Goal: Task Accomplishment & Management: Manage account settings

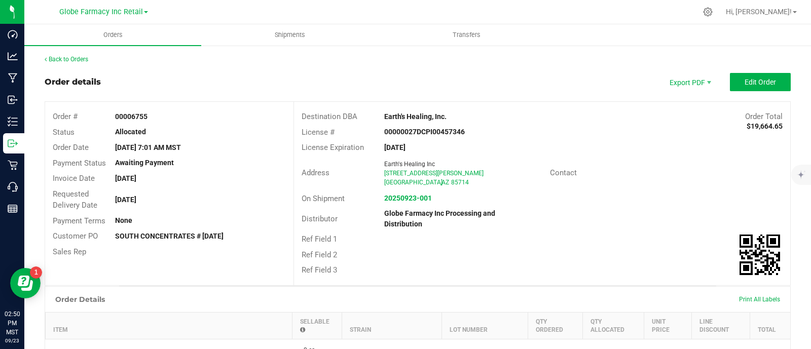
scroll to position [1141, 0]
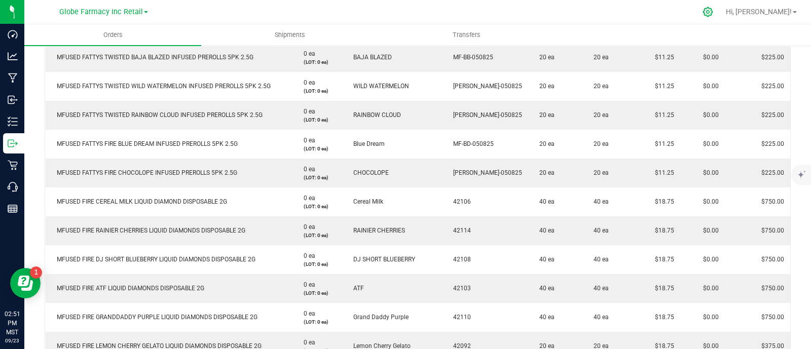
click at [713, 14] on icon at bounding box center [708, 12] width 11 height 11
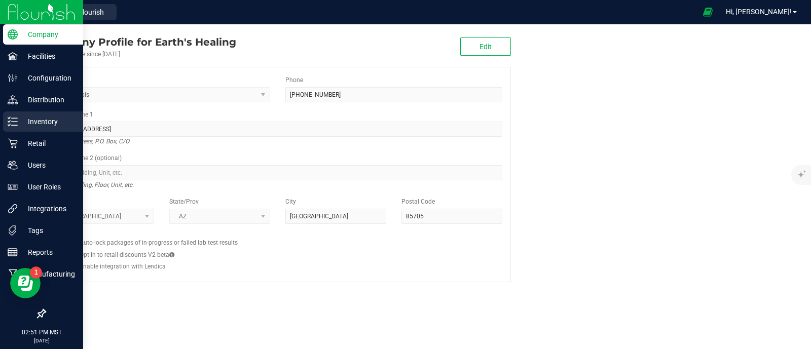
click at [13, 120] on icon at bounding box center [13, 122] width 10 height 10
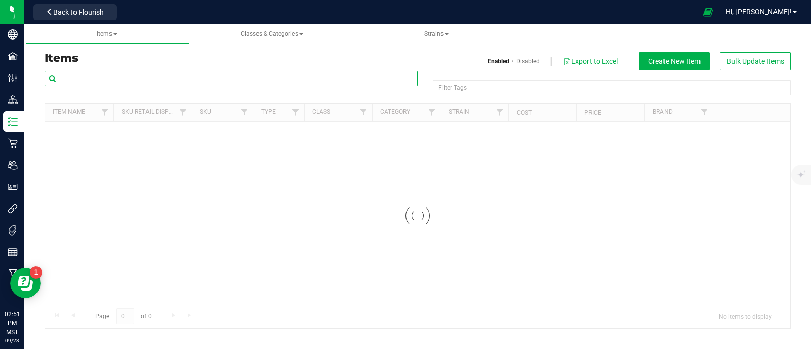
click at [168, 78] on input "text" at bounding box center [231, 78] width 373 height 15
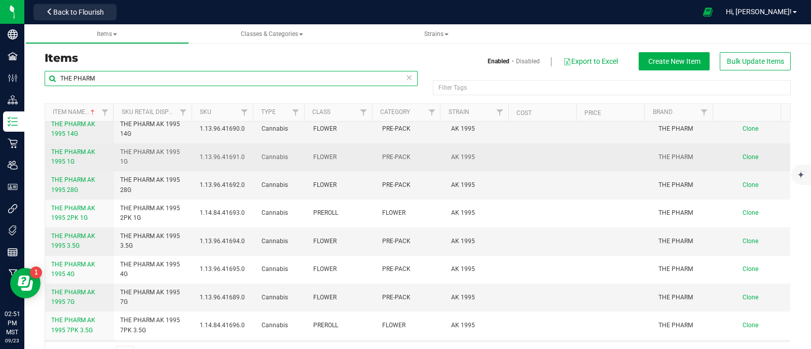
scroll to position [126, 0]
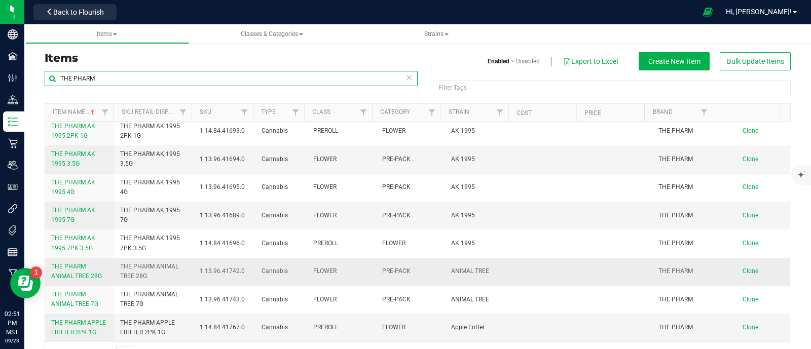
type input "THE PHARM"
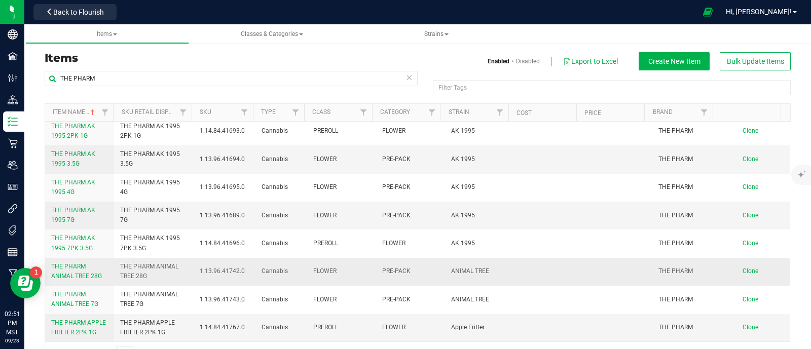
click at [146, 270] on span "THE PHARM ANIMAL TREE 28G" at bounding box center [153, 271] width 67 height 19
drag, startPoint x: 146, startPoint y: 270, endPoint x: 135, endPoint y: 270, distance: 11.2
click at [146, 270] on span "THE PHARM ANIMAL TREE 28G" at bounding box center [153, 271] width 67 height 19
copy tr "THE PHARM ANIMAL TREE 28G"
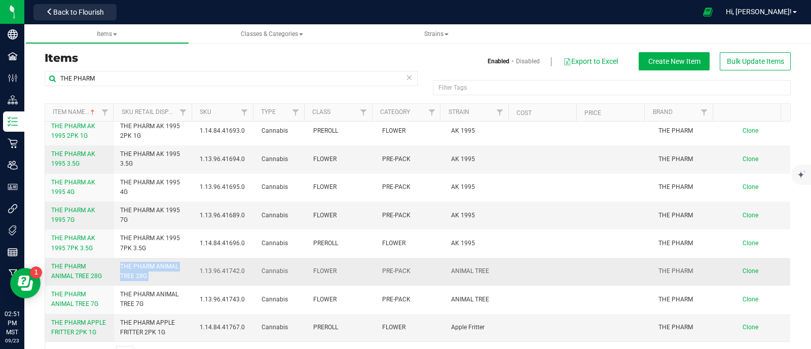
click at [743, 270] on span "Clone" at bounding box center [751, 271] width 16 height 7
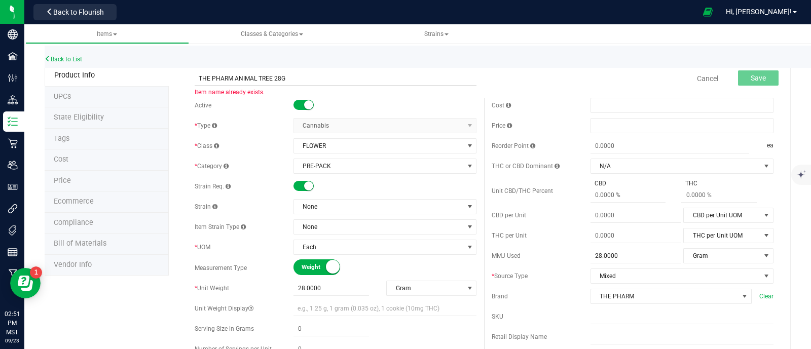
drag, startPoint x: 272, startPoint y: 78, endPoint x: 233, endPoint y: 81, distance: 39.2
click at [233, 81] on input "THE PHARM ANIMAL TREE 28G" at bounding box center [336, 78] width 282 height 15
click at [236, 78] on input "THE PHARM KURCH28G" at bounding box center [336, 78] width 282 height 15
click at [254, 74] on input "THE PHARM LURCH28G" at bounding box center [336, 78] width 282 height 15
type input "THE PHARM LURCH 28G"
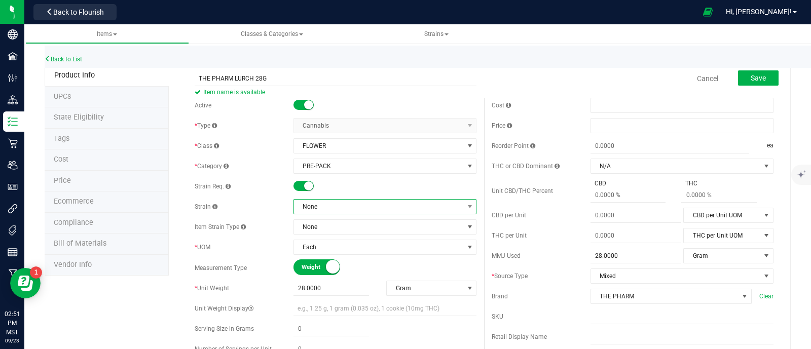
click at [323, 207] on span "None" at bounding box center [378, 207] width 169 height 14
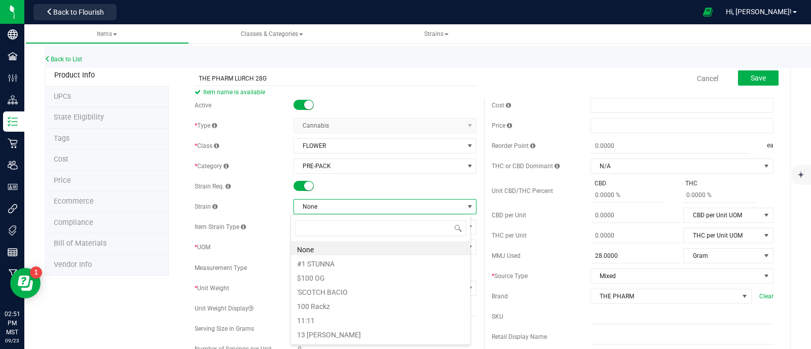
scroll to position [15, 181]
type input "LURCH"
click at [323, 246] on li "LURCH" at bounding box center [381, 248] width 180 height 14
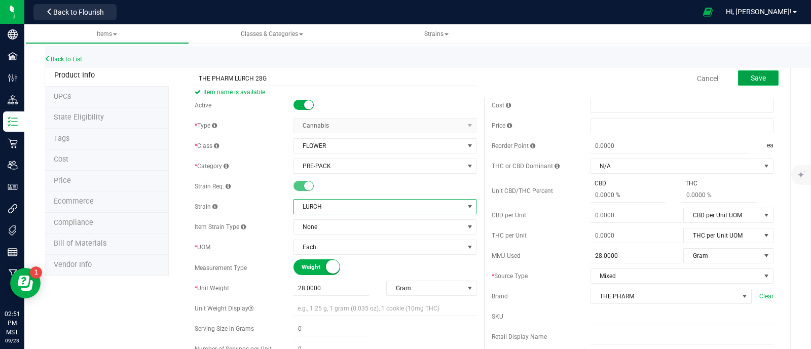
click at [751, 78] on span "Save" at bounding box center [758, 78] width 15 height 8
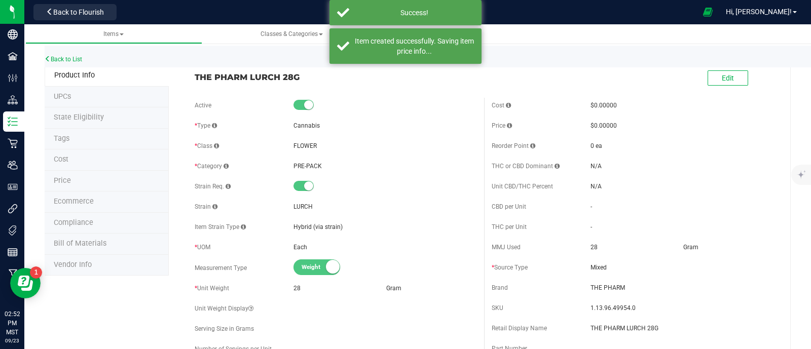
click at [96, 199] on li "Ecommerce" at bounding box center [107, 202] width 124 height 21
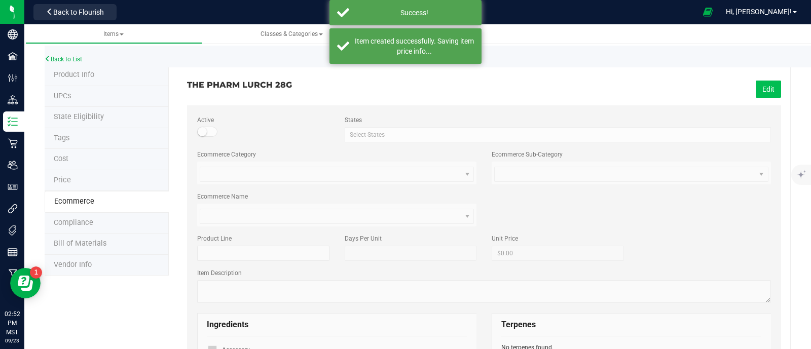
click at [761, 93] on button "Edit" at bounding box center [768, 89] width 25 height 17
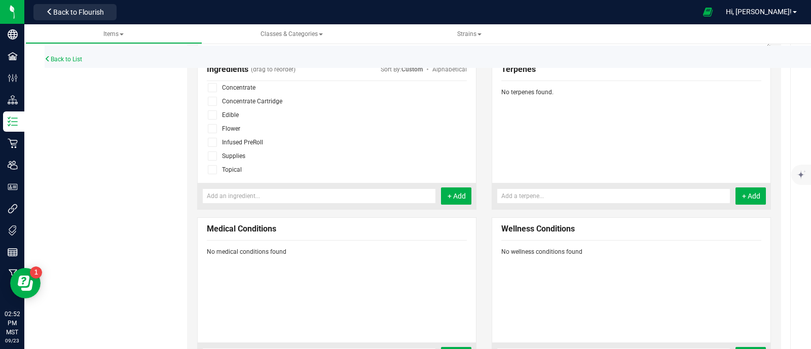
scroll to position [253, 0]
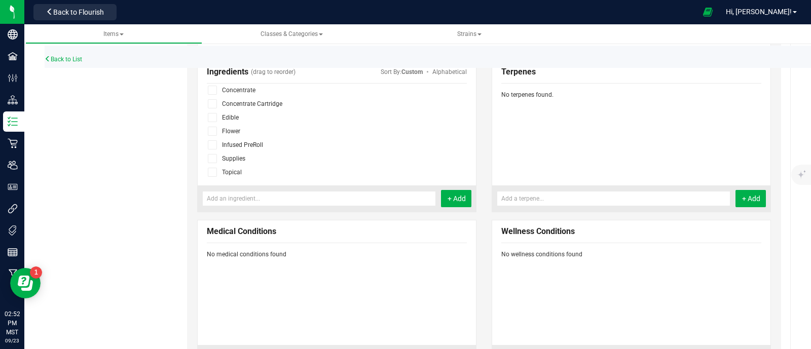
click at [217, 127] on label at bounding box center [214, 131] width 15 height 9
click at [0, 0] on input "checkbox" at bounding box center [0, 0] width 0 height 0
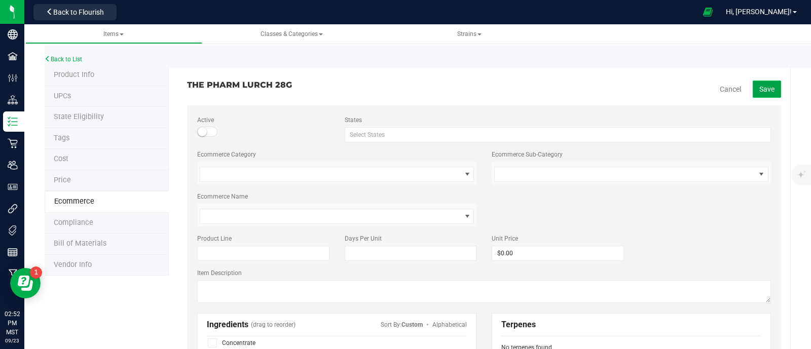
click at [753, 81] on button "Save" at bounding box center [767, 89] width 28 height 17
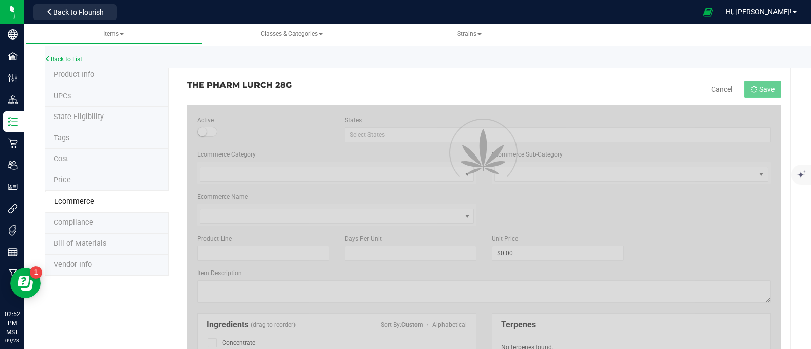
scroll to position [34, 0]
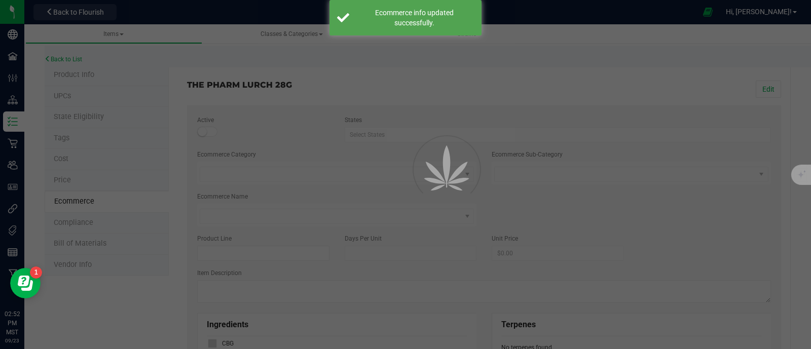
click at [276, 83] on div at bounding box center [405, 174] width 811 height 349
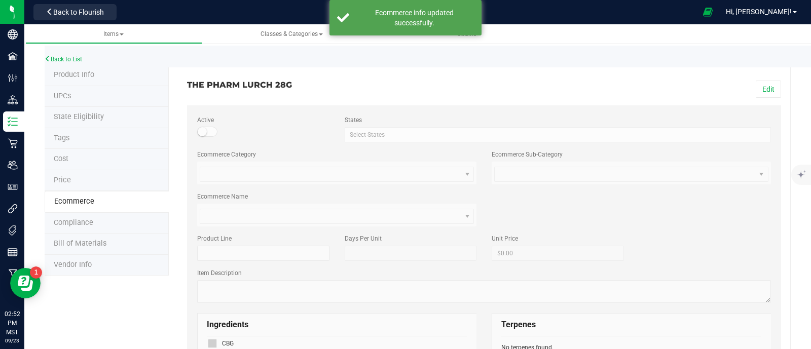
click at [269, 83] on h3 "THE PHARM LURCH 28G" at bounding box center [332, 85] width 290 height 9
copy div "THE PHARM LURCH 28G Edit"
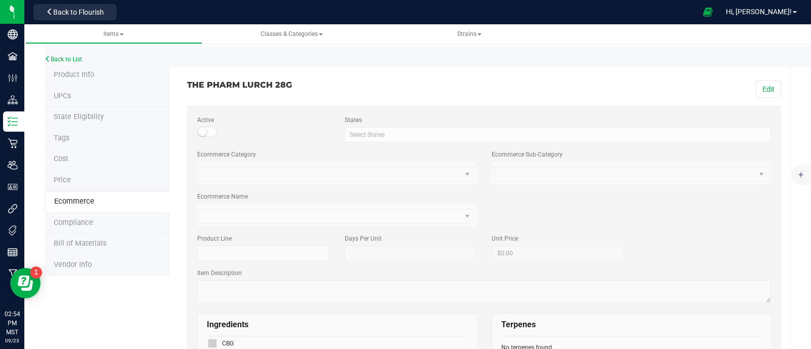
click at [87, 0] on nav "Globe Farmacy Inc Retail Globe Farmacy Inc Processing and Distribution Globe Fa…" at bounding box center [417, 12] width 787 height 24
click at [85, 5] on button "Back to Flourish" at bounding box center [74, 12] width 83 height 16
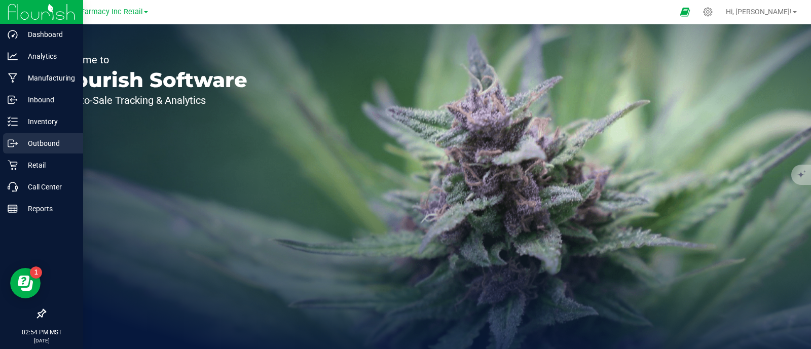
click at [31, 142] on p "Outbound" at bounding box center [48, 143] width 61 height 12
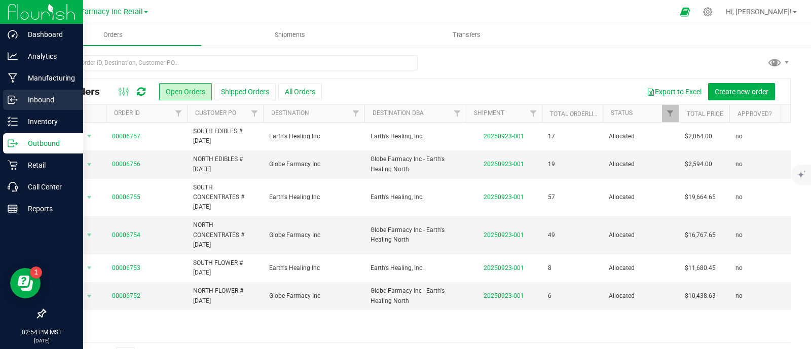
click at [18, 102] on p "Inbound" at bounding box center [48, 100] width 61 height 12
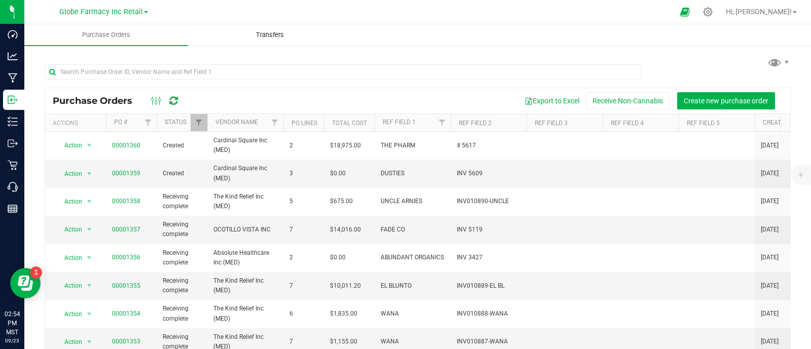
click at [252, 29] on uib-tab-heading "Transfers" at bounding box center [270, 35] width 163 height 20
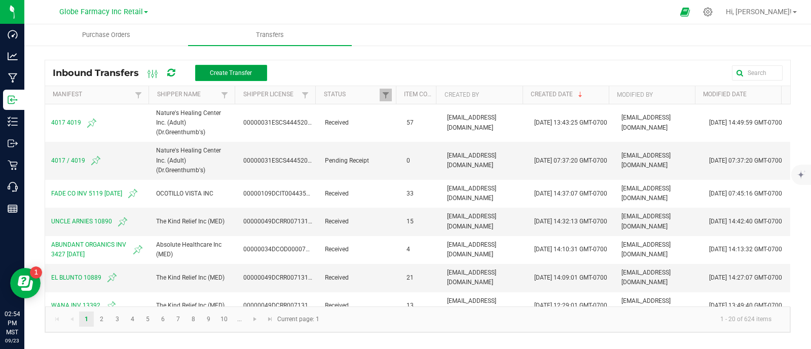
click at [240, 76] on span "Create Transfer" at bounding box center [231, 72] width 42 height 7
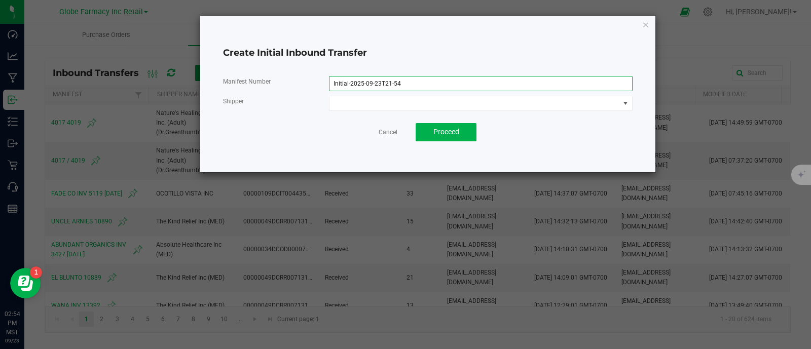
click at [421, 83] on input "Initial-2025-09-23T21-54" at bounding box center [481, 83] width 304 height 15
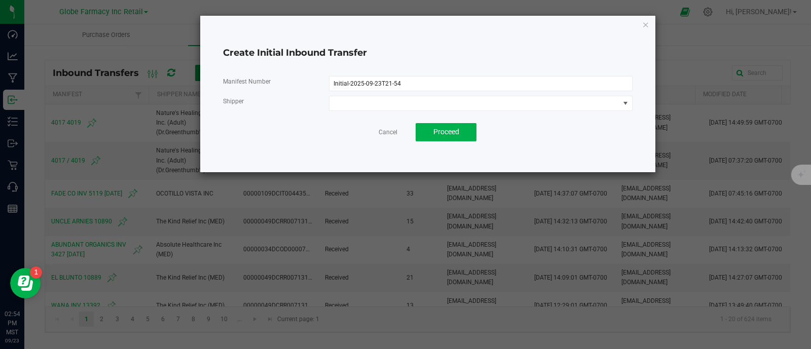
click at [375, 93] on div "Manifest Number Initial-2025-09-23T21-54 Shipper" at bounding box center [428, 93] width 410 height 35
click at [369, 100] on span at bounding box center [475, 103] width 290 height 14
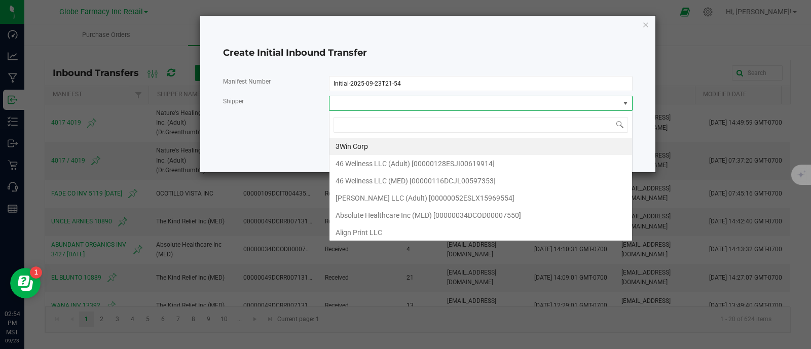
scroll to position [15, 303]
type input "Cardinal Square Inc (MED)"
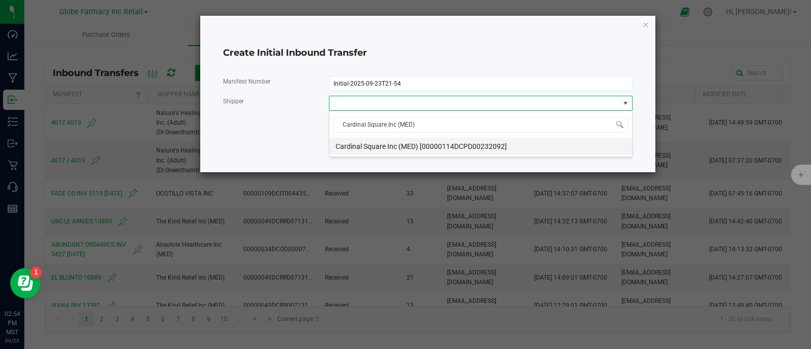
click at [378, 151] on span "Cardinal Square Inc (MED) [00000114DCPD00232092]" at bounding box center [421, 146] width 171 height 15
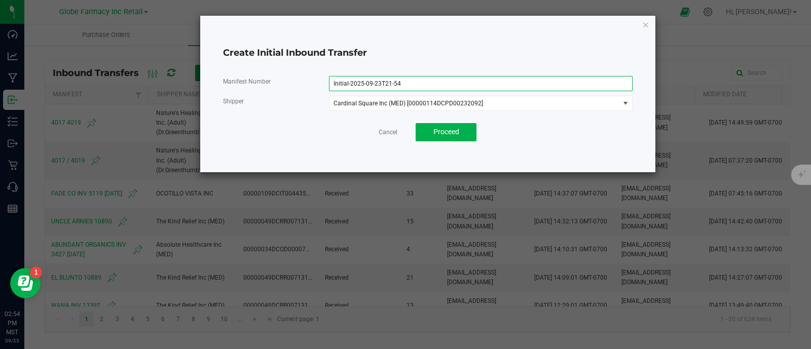
drag, startPoint x: 440, startPoint y: 77, endPoint x: 332, endPoint y: 78, distance: 107.5
click at [339, 78] on input "Initial-2025-09-23T21-54" at bounding box center [481, 83] width 304 height 15
type input "I"
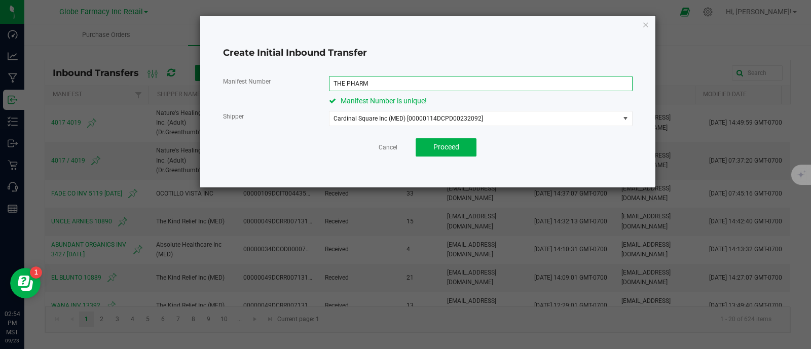
paste input "5617"
type input "THE PHARM 5617"
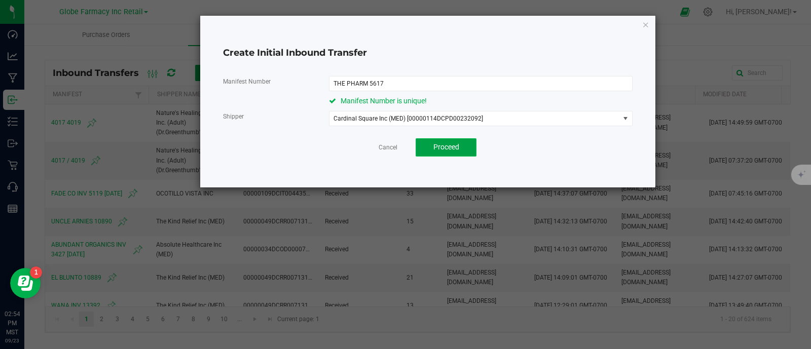
click at [451, 150] on span "Proceed" at bounding box center [447, 147] width 26 height 8
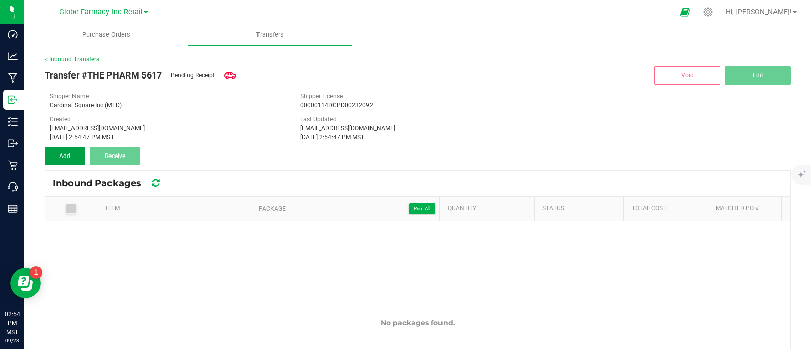
drag, startPoint x: 61, startPoint y: 161, endPoint x: 98, endPoint y: 182, distance: 42.5
click at [61, 160] on button "Add" at bounding box center [65, 156] width 41 height 18
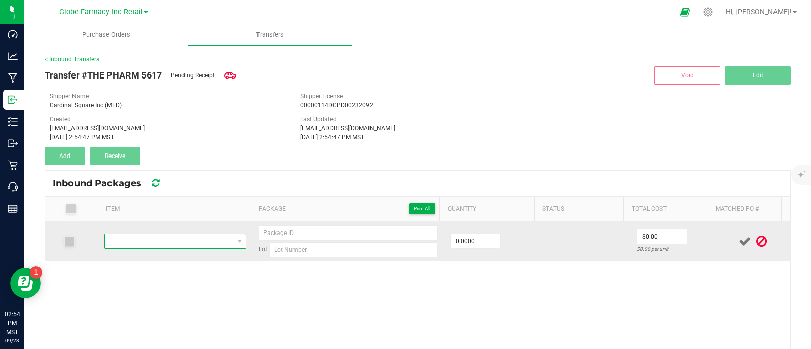
click at [186, 243] on span "NO DATA FOUND" at bounding box center [169, 241] width 129 height 14
type input "THE PHARM LURCH 28G"
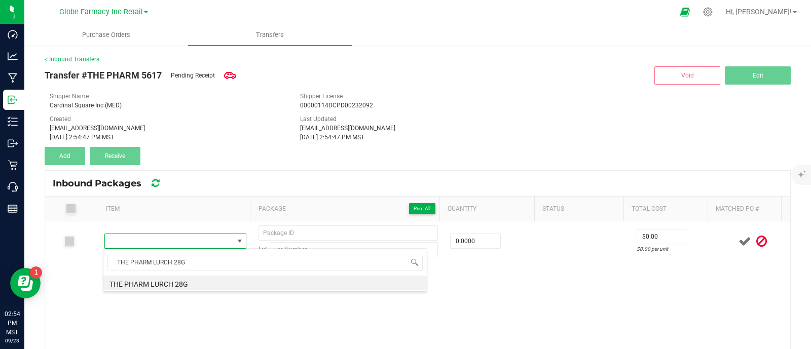
scroll to position [15, 136]
click at [187, 282] on div "Lot 0.0000 $0.00 $0.00 per unit" at bounding box center [417, 338] width 745 height 232
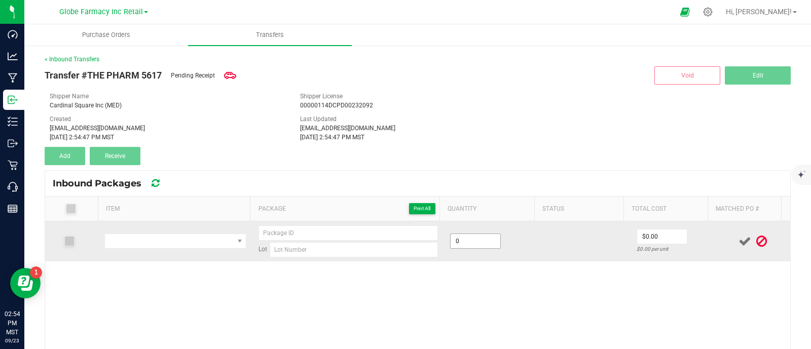
click at [470, 237] on input "0" at bounding box center [476, 241] width 50 height 14
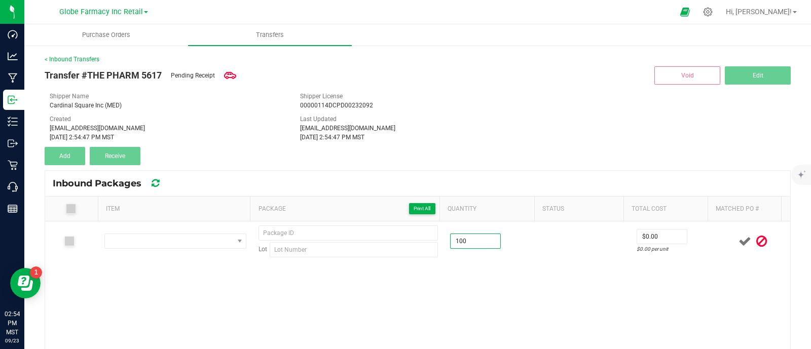
type input "100.0000"
drag, startPoint x: 491, startPoint y: 282, endPoint x: 627, endPoint y: 264, distance: 137.1
click at [497, 282] on div "Lot 100.0000 $0.00 $0.00 per unit" at bounding box center [417, 338] width 745 height 232
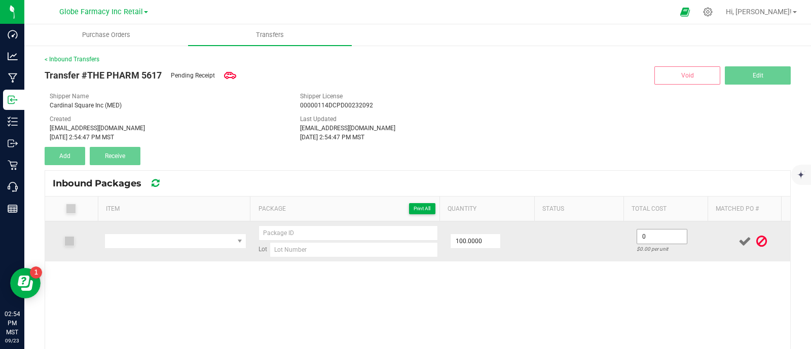
click at [641, 236] on input "0" at bounding box center [662, 237] width 50 height 14
type input "$33.00"
click at [127, 237] on span "NO DATA FOUND" at bounding box center [169, 241] width 129 height 14
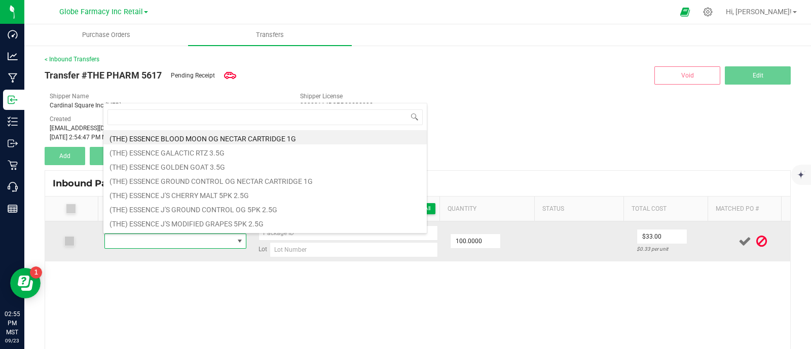
type input "THE PHARM LURCH 28G"
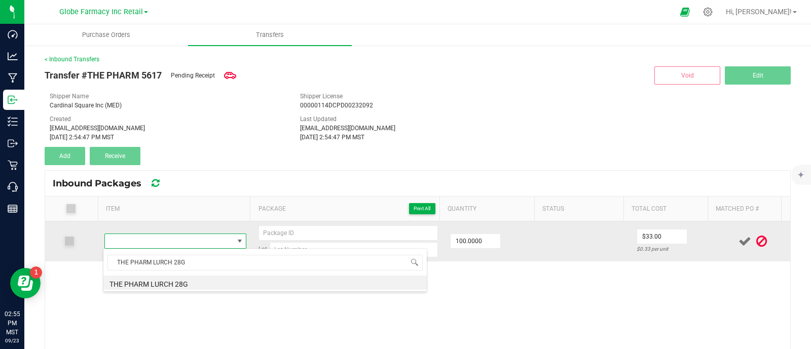
type input "100 ea"
type input "$0.00"
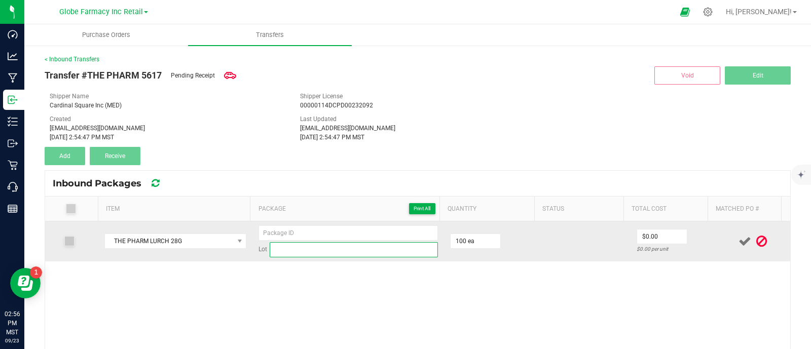
click at [330, 250] on input at bounding box center [354, 249] width 168 height 15
paste input "Lurch.B14B15B.33.2025."
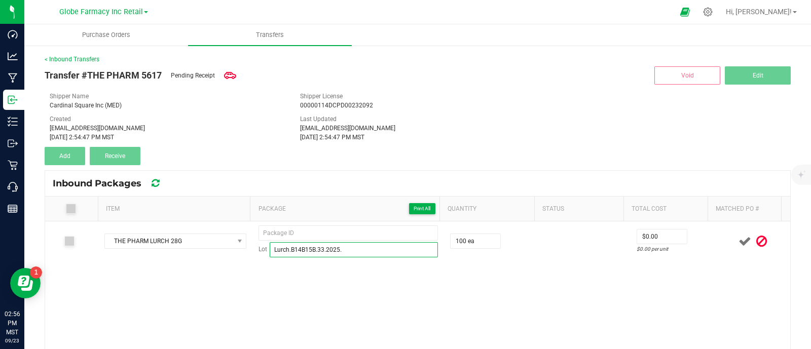
type input "Lurch.B14B15B.33.2025."
drag, startPoint x: 472, startPoint y: 307, endPoint x: 471, endPoint y: 293, distance: 14.2
click at [472, 306] on div "THE PHARM LURCH 28G Lot Lurch.B14B15B.33.2025. 100 ea $0.00 $0.00 per unit" at bounding box center [417, 338] width 745 height 232
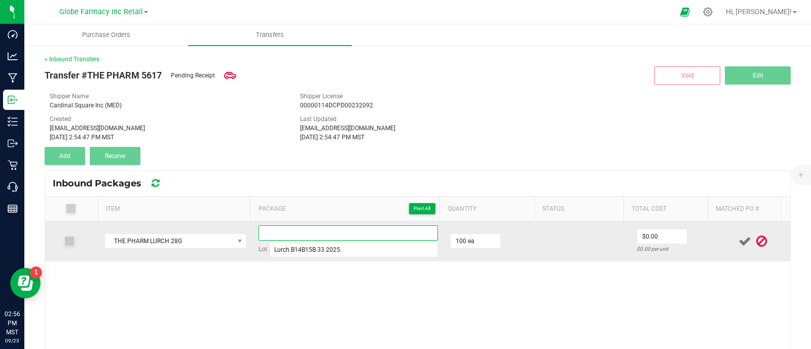
click at [309, 234] on input at bounding box center [349, 233] width 180 height 15
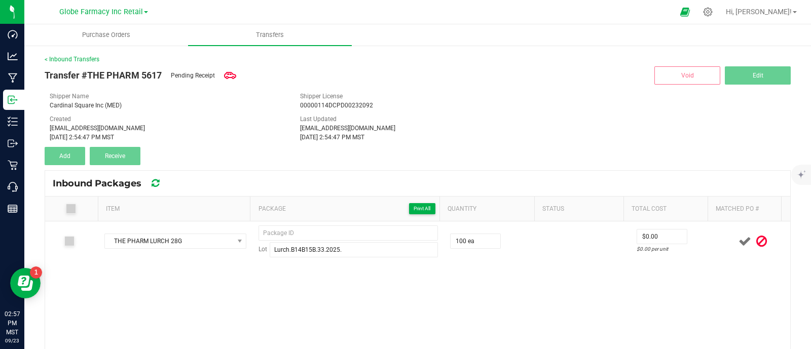
click at [270, 299] on div "THE PHARM LURCH 28G Lot Lurch.B14B15B.33.2025. 100 ea $0.00 $0.00 per unit" at bounding box center [417, 338] width 745 height 232
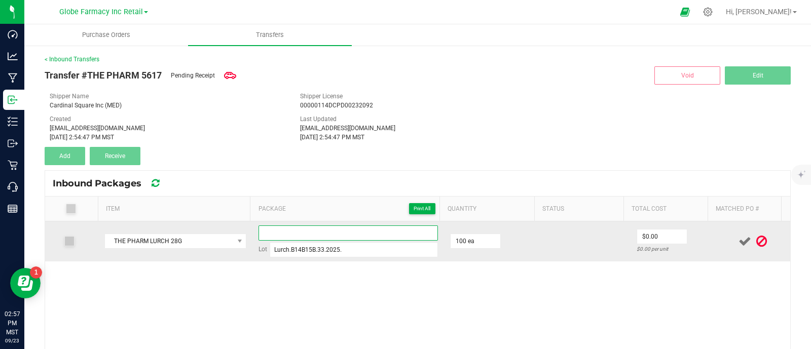
click at [307, 230] on input at bounding box center [349, 233] width 180 height 15
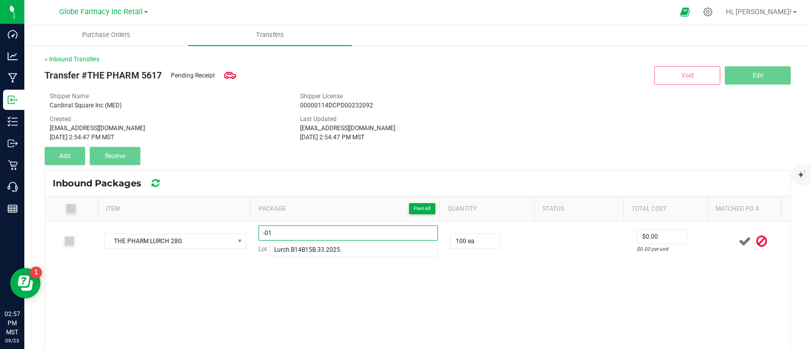
type input "-01"
click at [399, 307] on div "THE PHARM LURCH 28G -01 Lot Lurch.B14B15B.33.2025. 100 ea $0.00 $0.00 per unit" at bounding box center [417, 338] width 745 height 232
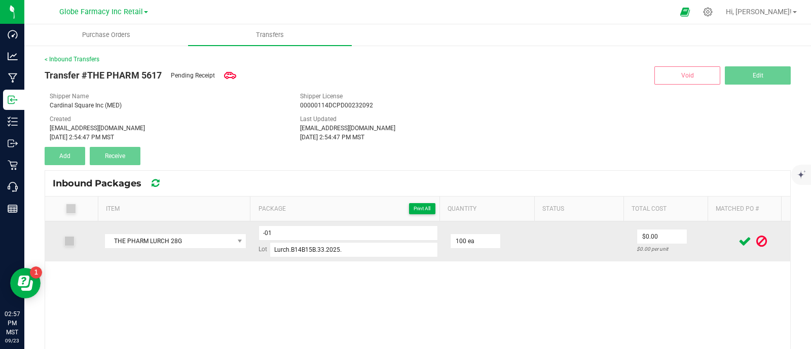
click at [739, 244] on icon at bounding box center [745, 241] width 13 height 13
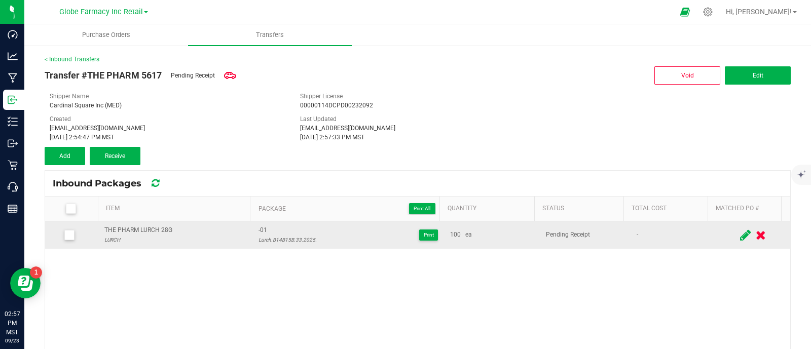
click at [145, 231] on div "THE PHARM LURCH 28G" at bounding box center [138, 231] width 68 height 10
copy div "THE PHARM LURCH 28G"
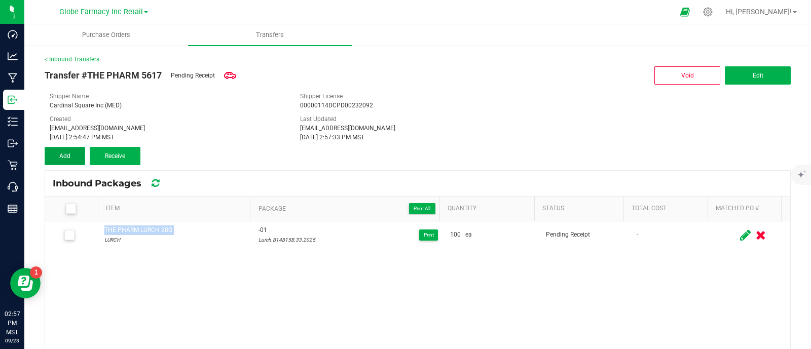
click at [63, 158] on span "Add" at bounding box center [64, 156] width 11 height 7
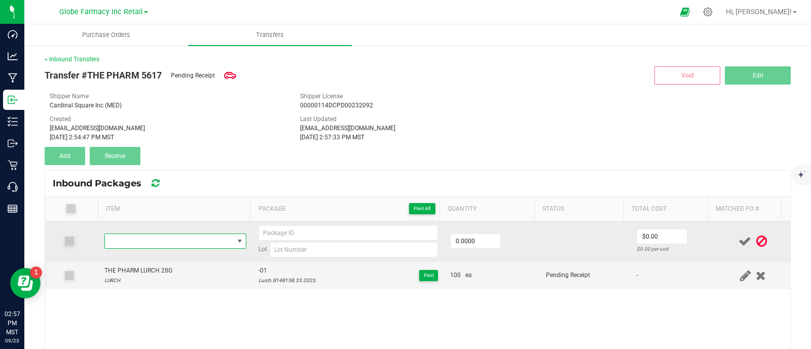
click at [168, 243] on span "NO DATA FOUND" at bounding box center [169, 241] width 129 height 14
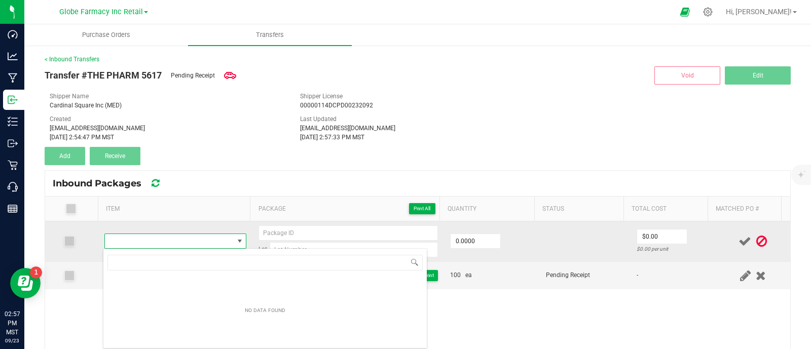
scroll to position [15, 138]
click at [168, 244] on span at bounding box center [169, 241] width 129 height 14
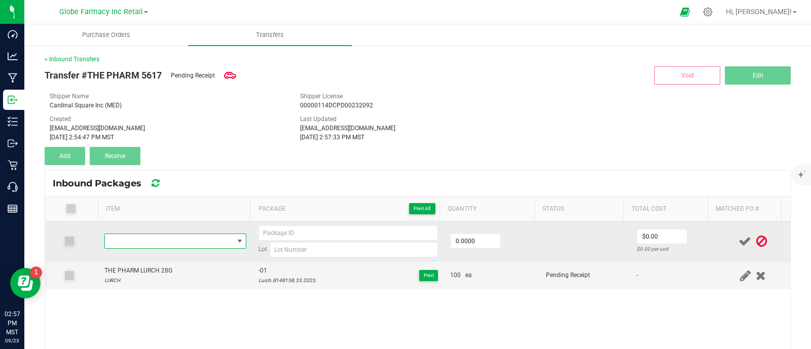
click at [168, 244] on span "NO DATA FOUND" at bounding box center [169, 241] width 129 height 14
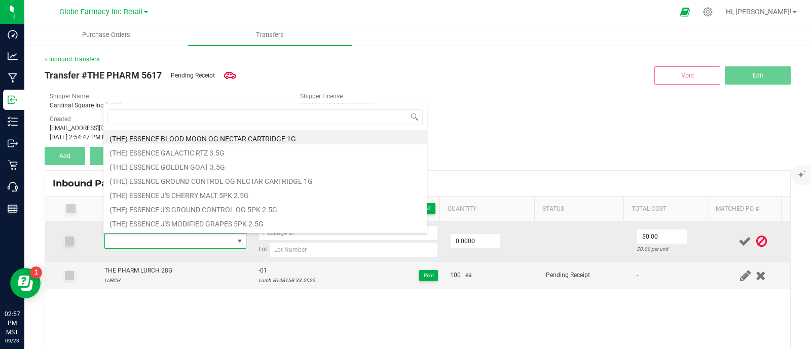
scroll to position [15, 136]
type input "THE PHARM LURCH 28G"
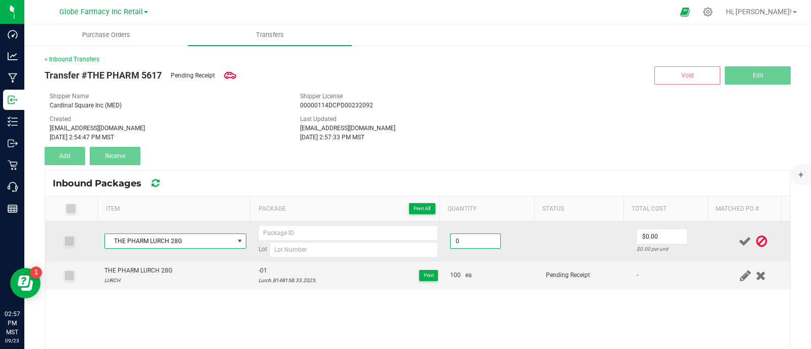
click at [470, 237] on input "0" at bounding box center [476, 241] width 50 height 14
type input "100 ea"
click at [645, 237] on input "0" at bounding box center [662, 237] width 50 height 14
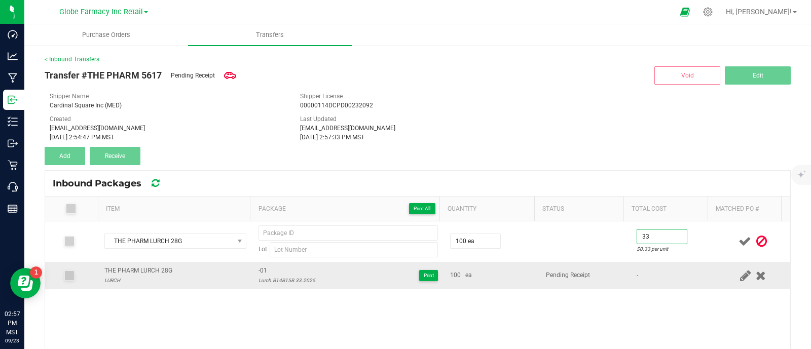
type input "$33.00"
click at [295, 281] on div "Lurch.B14B15B.33.2025." at bounding box center [288, 281] width 58 height 10
copy div "Lurch.B14B15B.33.2025."
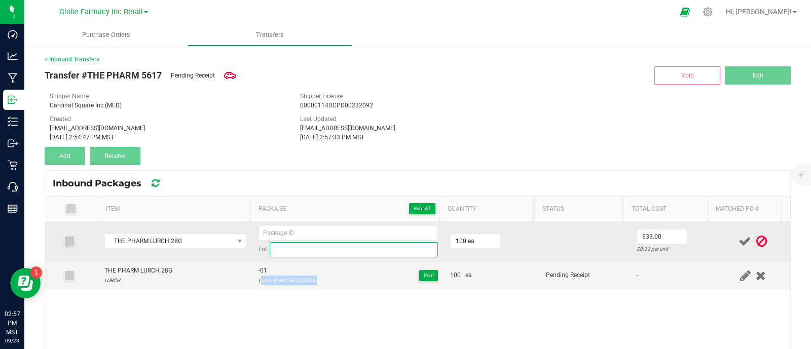
click at [292, 248] on input at bounding box center [354, 249] width 168 height 15
paste input "Lurch.B14B15B.33.2025."
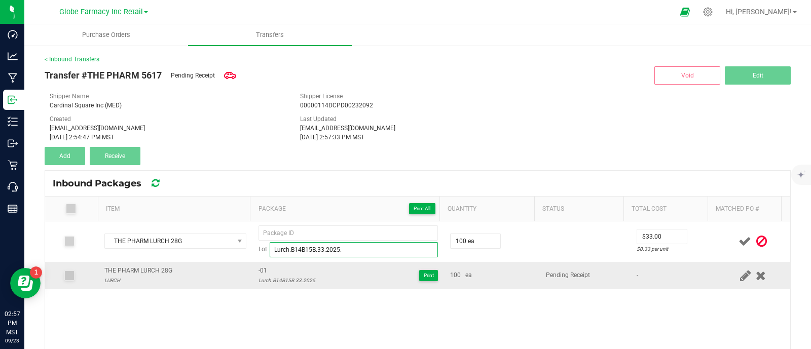
type input "Lurch.B14B15B.33.2025."
click at [260, 271] on span "-01" at bounding box center [288, 271] width 58 height 10
copy span "-01"
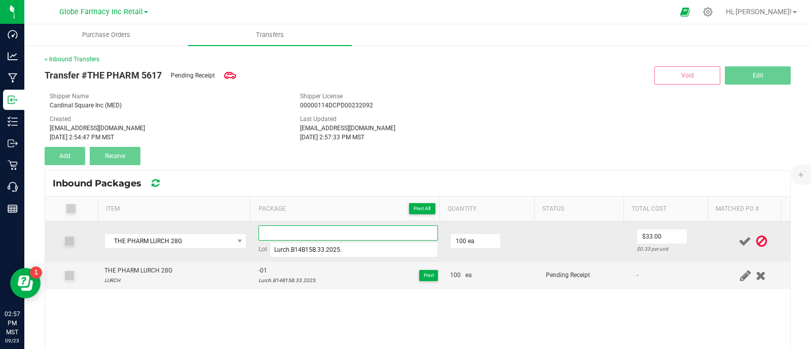
click at [284, 227] on input at bounding box center [349, 233] width 180 height 15
paste input "-01"
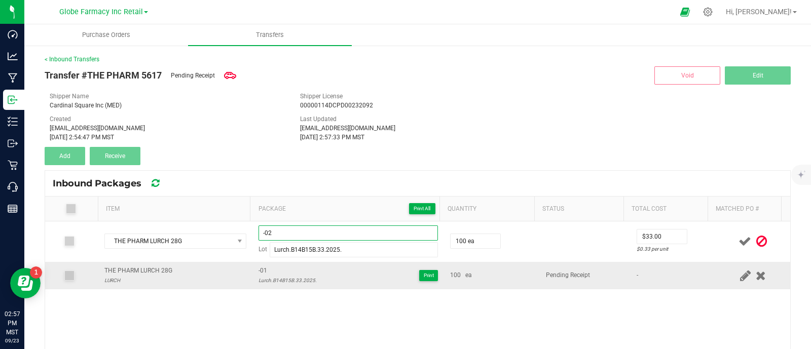
type input "-02"
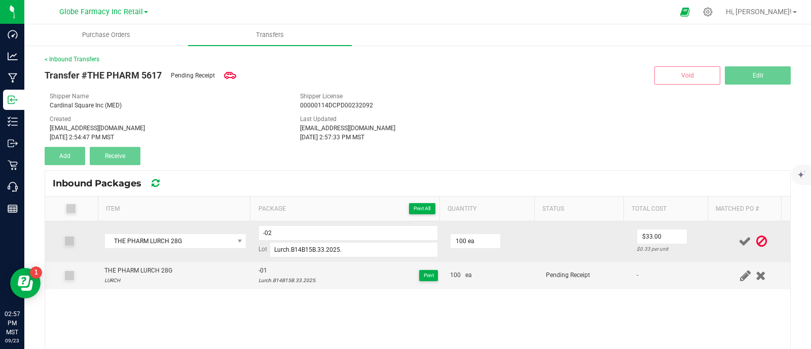
drag, startPoint x: 616, startPoint y: 278, endPoint x: 695, endPoint y: 257, distance: 81.6
click at [631, 277] on td "-" at bounding box center [673, 275] width 85 height 27
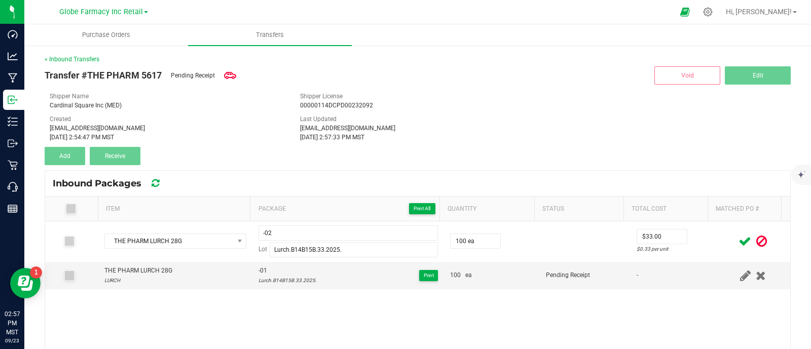
click at [739, 239] on icon at bounding box center [745, 241] width 13 height 13
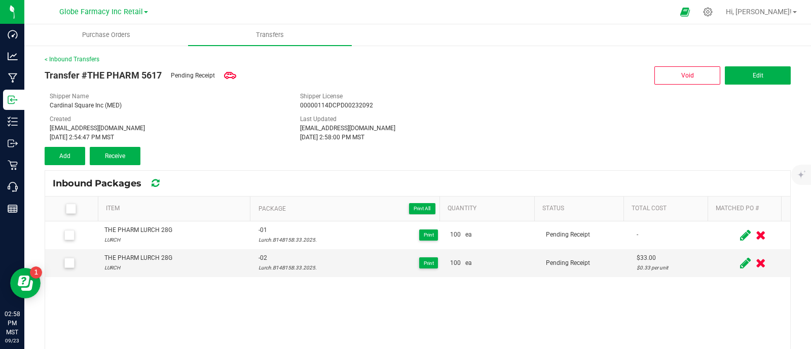
click at [740, 237] on icon at bounding box center [745, 235] width 11 height 13
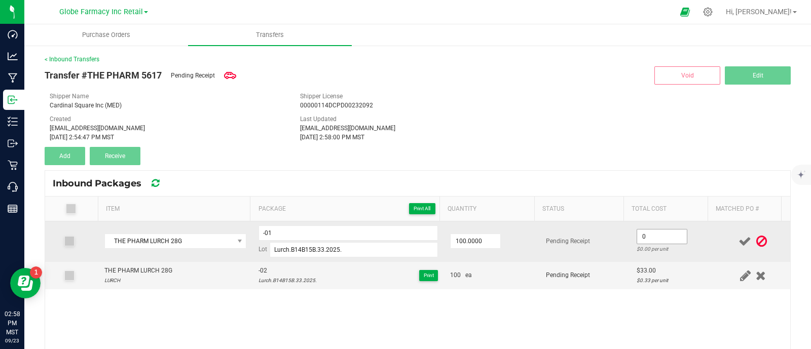
click at [651, 242] on input "0" at bounding box center [662, 237] width 50 height 14
type input "$33.00"
click at [687, 245] on div "$0.33 per unit" at bounding box center [673, 249] width 73 height 10
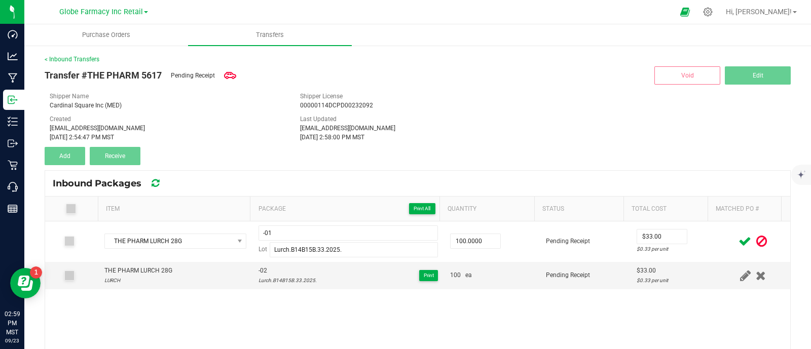
click at [739, 237] on icon at bounding box center [745, 241] width 13 height 13
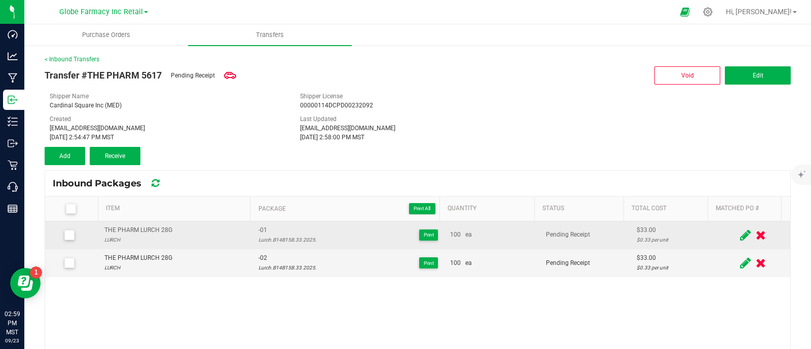
click at [130, 231] on div "THE PHARM LURCH 28G" at bounding box center [138, 231] width 68 height 10
copy div "THE PHARM LURCH 28G"
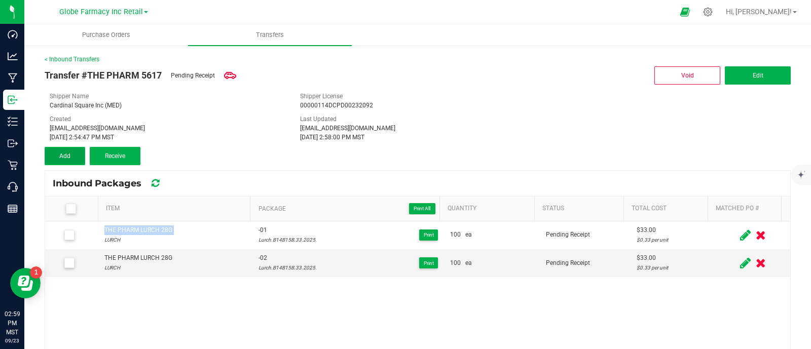
click at [79, 153] on button "Add" at bounding box center [65, 156] width 41 height 18
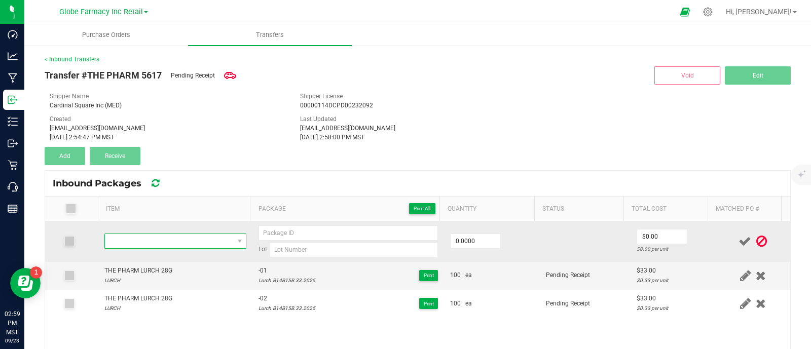
click at [165, 237] on span "NO DATA FOUND" at bounding box center [169, 241] width 129 height 14
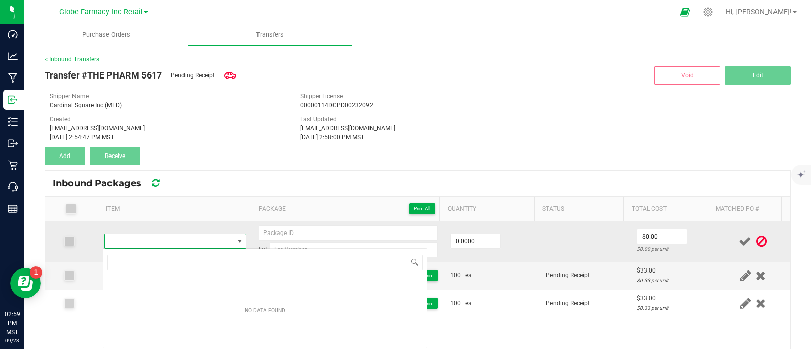
scroll to position [15, 138]
type input "THE PHARM LURCH 28G"
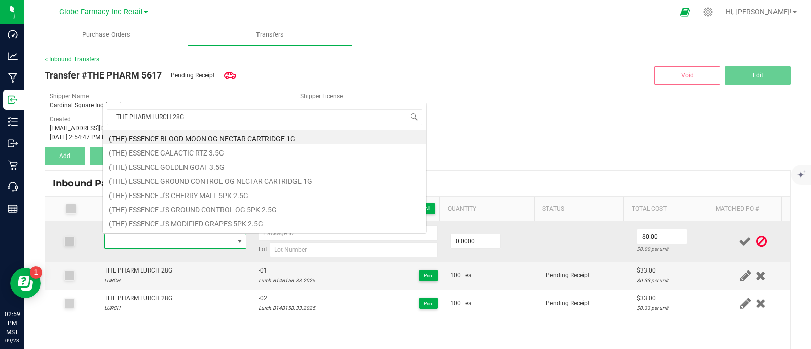
scroll to position [15, 136]
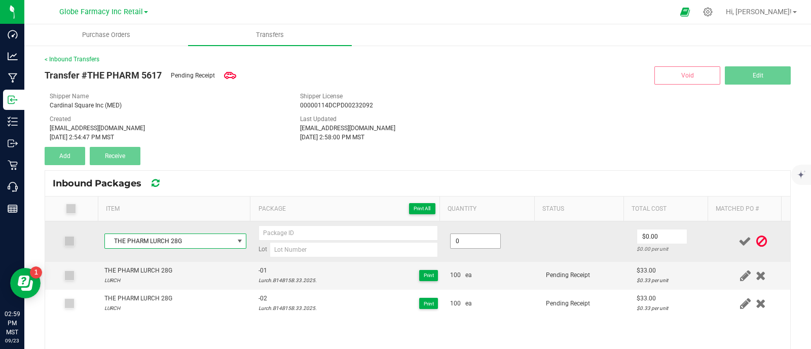
click at [478, 236] on input "0" at bounding box center [476, 241] width 50 height 14
type input "75 ea"
click at [637, 233] on input "0" at bounding box center [662, 237] width 50 height 14
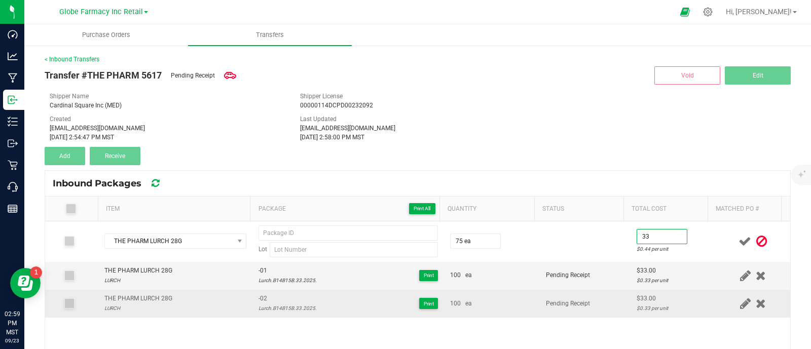
type input "$33.00"
drag, startPoint x: 252, startPoint y: 298, endPoint x: 243, endPoint y: 298, distance: 9.1
click at [243, 298] on tr "THE PHARM LURCH 28G LURCH -02 Lurch.B14B15B.33.2025. Print 100 ea Pending Recei…" at bounding box center [417, 303] width 745 height 27
click at [293, 292] on td "-02 Lurch.B14B15B.33.2025. Print" at bounding box center [349, 303] width 192 height 27
drag, startPoint x: 271, startPoint y: 294, endPoint x: 253, endPoint y: 295, distance: 18.8
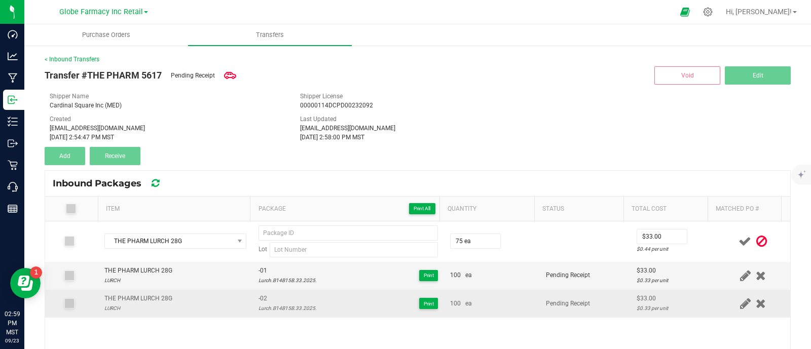
click at [253, 295] on td "-02 Lurch.B14B15B.33.2025. Print" at bounding box center [349, 303] width 192 height 27
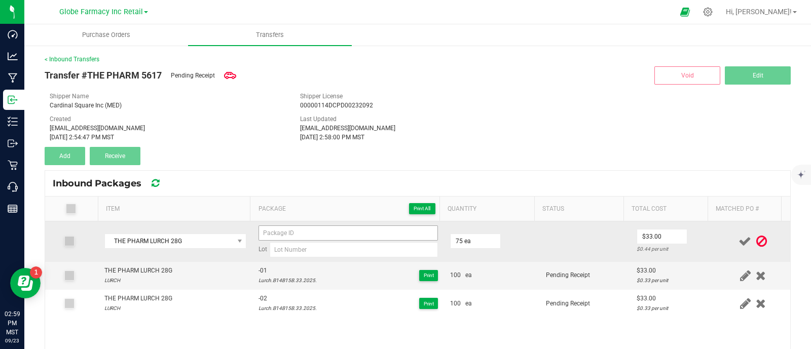
copy span "-02"
paste input "-02"
click at [287, 228] on input "-02" at bounding box center [349, 233] width 180 height 15
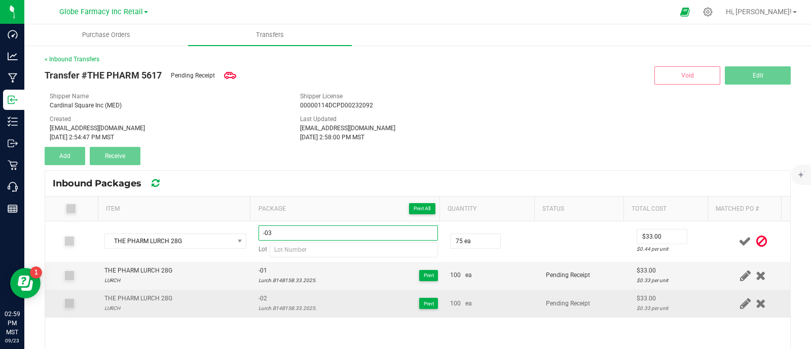
type input "-03"
click at [282, 305] on div "Lurch.B14B15B.33.2025." at bounding box center [288, 309] width 58 height 10
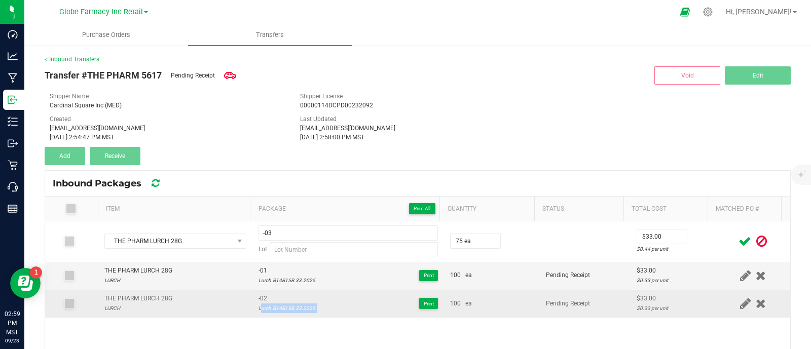
click at [282, 305] on div "Lurch.B14B15B.33.2025." at bounding box center [288, 309] width 58 height 10
copy div "Lurch.B14B15B.33.2025."
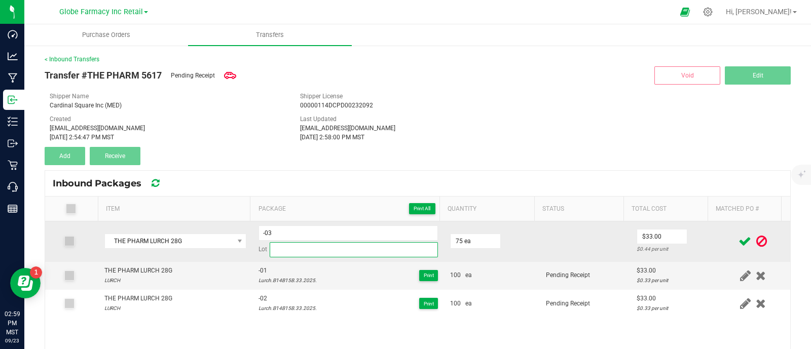
click at [292, 254] on input at bounding box center [354, 249] width 168 height 15
paste input "Lurch.B14B15B.33.2025."
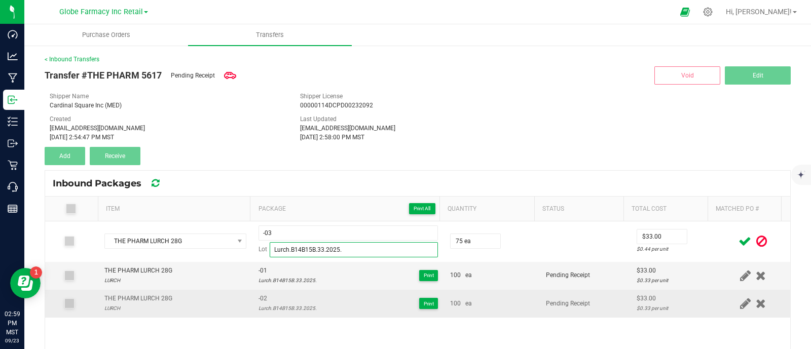
type input "Lurch.B14B15B.33.2025."
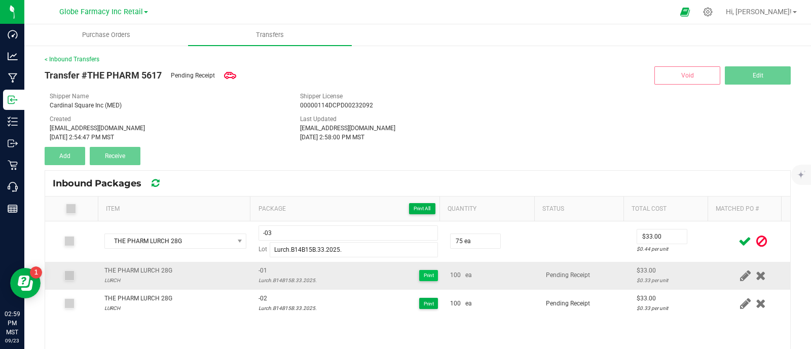
drag, startPoint x: 343, startPoint y: 309, endPoint x: 411, endPoint y: 274, distance: 76.0
click at [344, 309] on div "-02 Lurch.B14B15B.33.2025. Print" at bounding box center [349, 303] width 180 height 19
click at [739, 240] on icon at bounding box center [745, 241] width 13 height 13
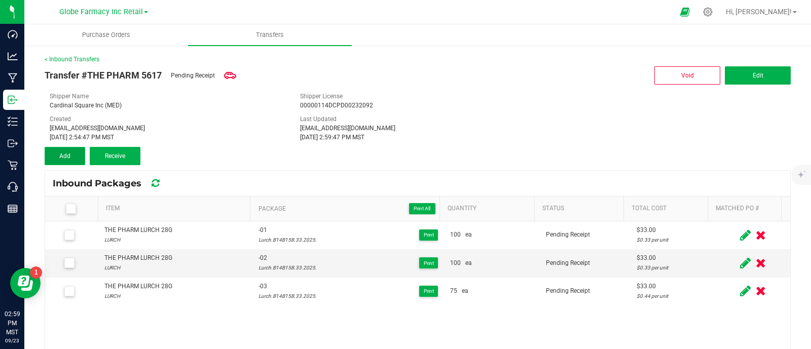
click at [68, 159] on span "Add" at bounding box center [64, 156] width 11 height 7
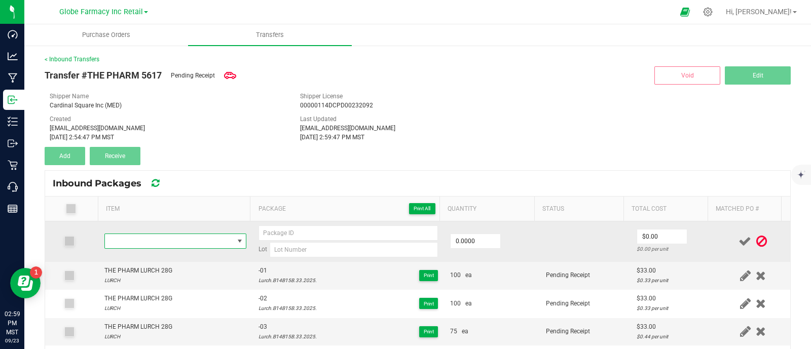
click at [158, 242] on span "NO DATA FOUND" at bounding box center [169, 241] width 129 height 14
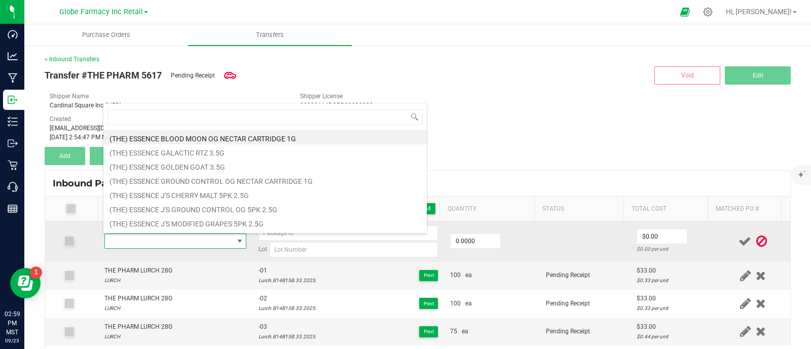
type input "THE PHARM GMO 28G"
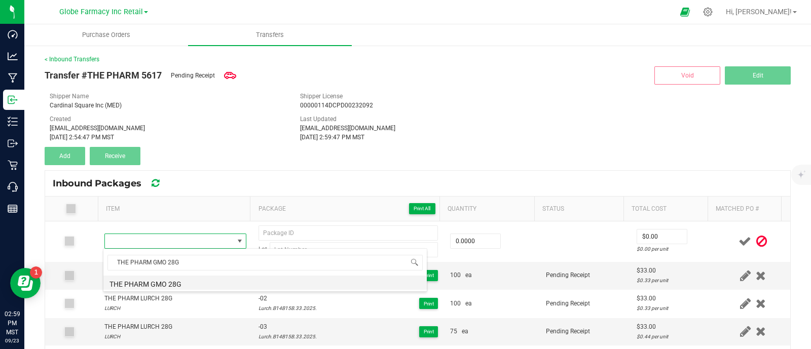
click at [162, 283] on li "THE PHARM GMO 28G" at bounding box center [265, 283] width 324 height 14
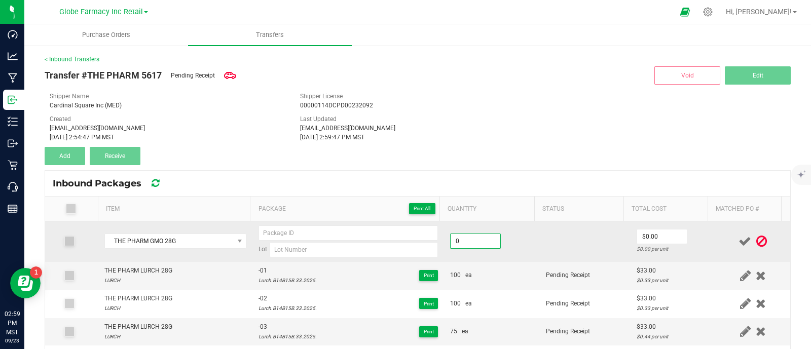
click at [462, 238] on input "0" at bounding box center [476, 241] width 50 height 14
type input "100 ea"
click at [547, 249] on td at bounding box center [585, 242] width 90 height 41
click at [655, 236] on input "0" at bounding box center [662, 237] width 50 height 14
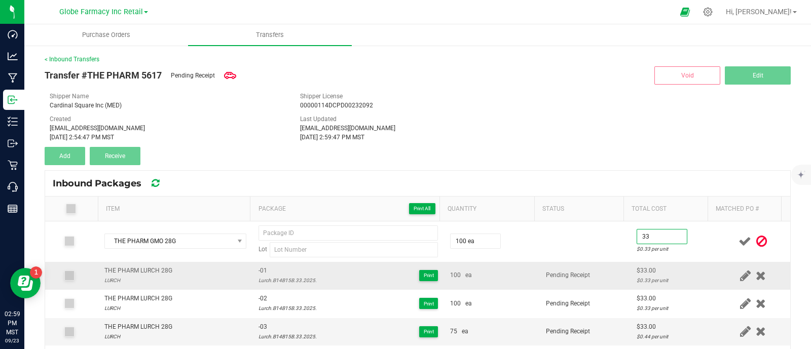
type input "$33.00"
click at [601, 289] on td "Pending Receipt" at bounding box center [585, 276] width 90 height 28
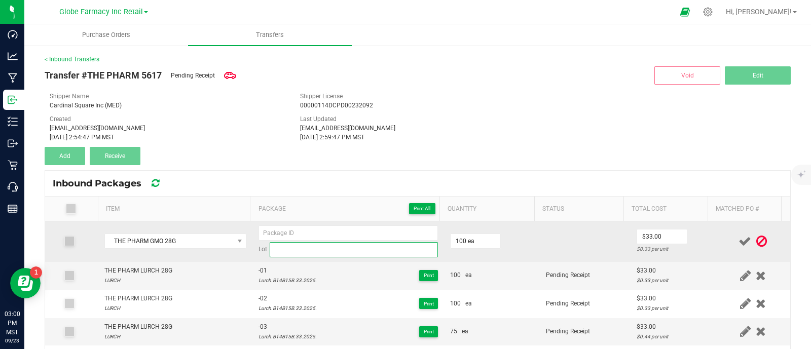
paste input "GMO.B17A.29.2025."
click at [312, 248] on input "GMO.B17A.29.2025." at bounding box center [354, 249] width 168 height 15
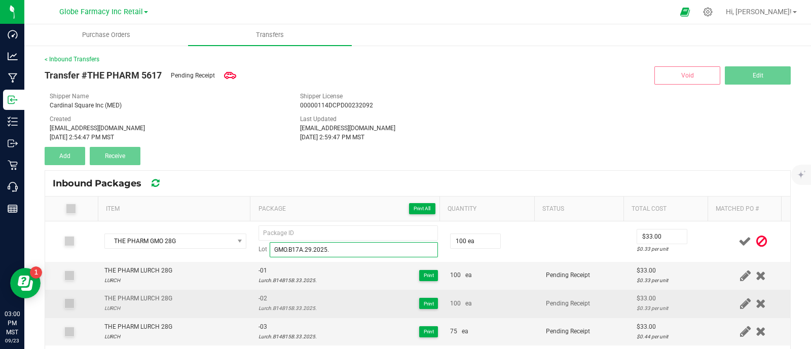
type input "GMO.B17A.29.2025."
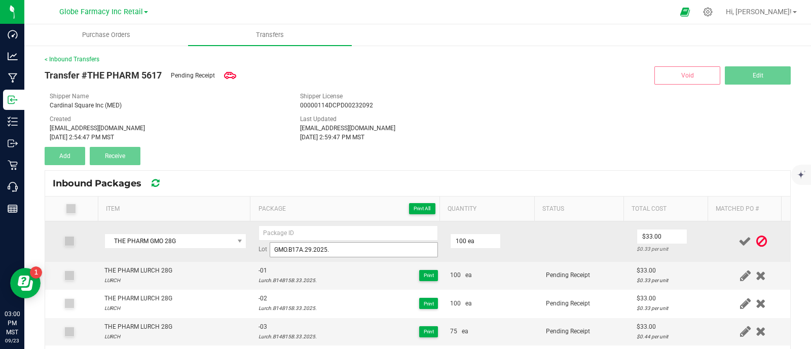
drag, startPoint x: 307, startPoint y: 292, endPoint x: 293, endPoint y: 251, distance: 43.5
click at [307, 293] on td "-02 Lurch.B14B15B.33.2025. Print" at bounding box center [349, 304] width 192 height 28
click at [289, 235] on input at bounding box center [349, 233] width 180 height 15
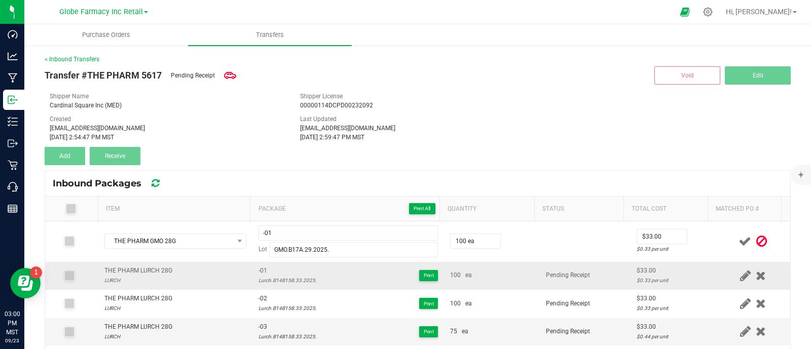
click at [540, 267] on td "Pending Receipt" at bounding box center [585, 276] width 90 height 28
click at [739, 242] on icon at bounding box center [745, 241] width 13 height 13
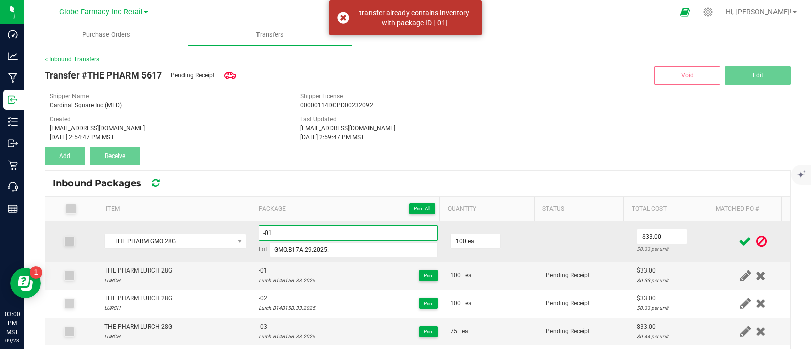
click at [259, 233] on input "-01" at bounding box center [349, 233] width 180 height 15
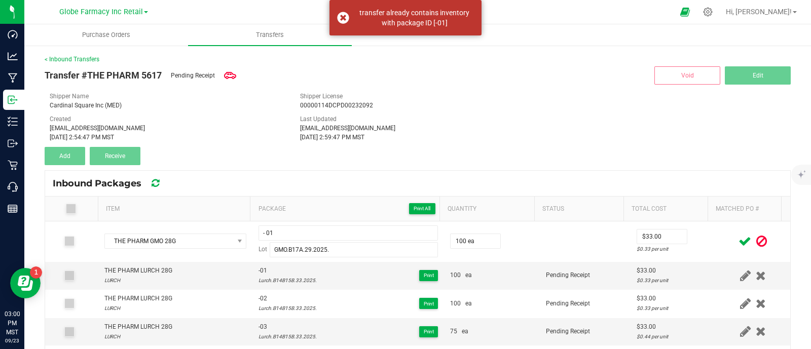
click at [739, 240] on icon at bounding box center [745, 241] width 13 height 13
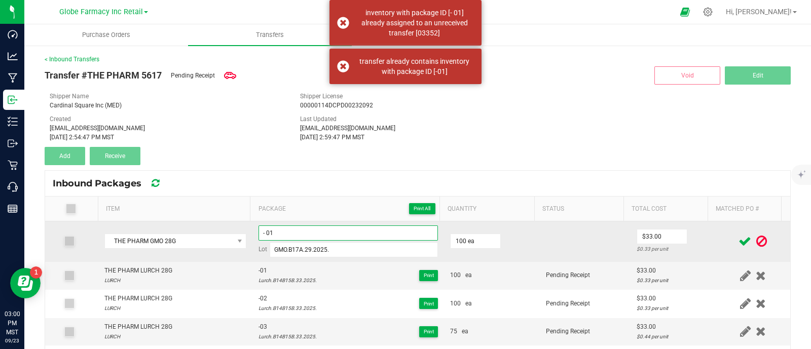
click at [259, 233] on input "- 01" at bounding box center [349, 233] width 180 height 15
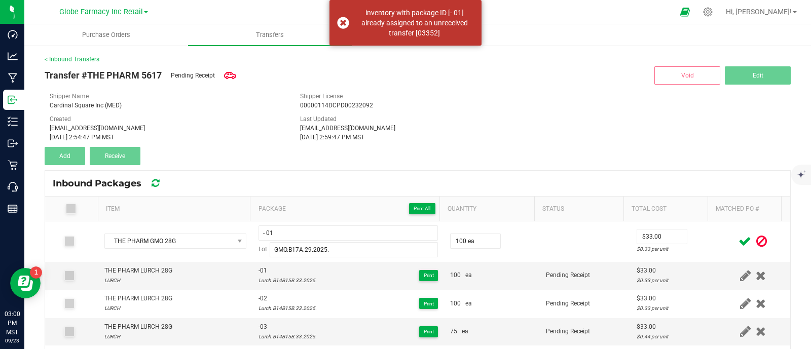
click at [739, 237] on icon at bounding box center [745, 241] width 13 height 13
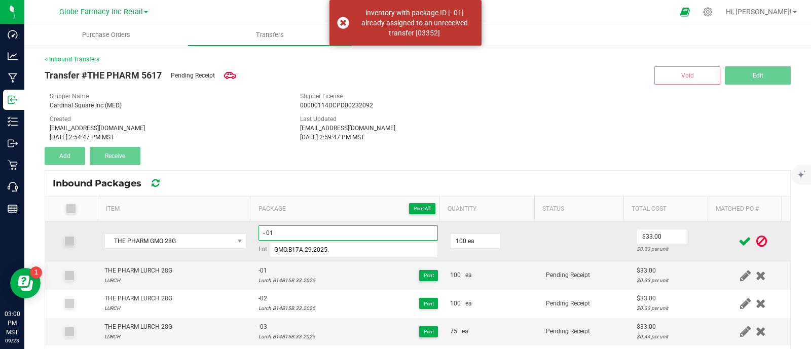
click at [264, 231] on input "- 01" at bounding box center [349, 233] width 180 height 15
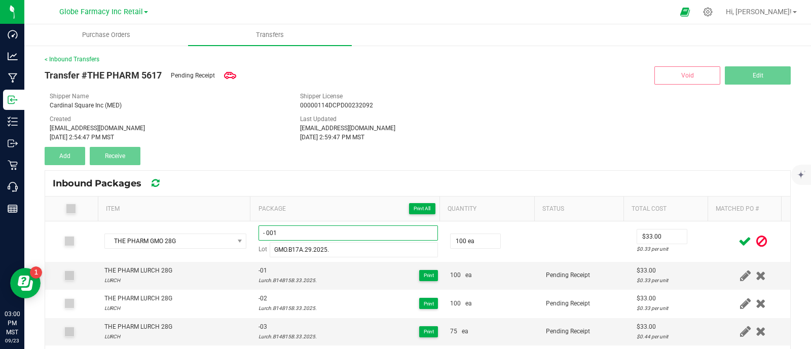
type input "- 001"
click at [739, 237] on icon at bounding box center [745, 241] width 13 height 13
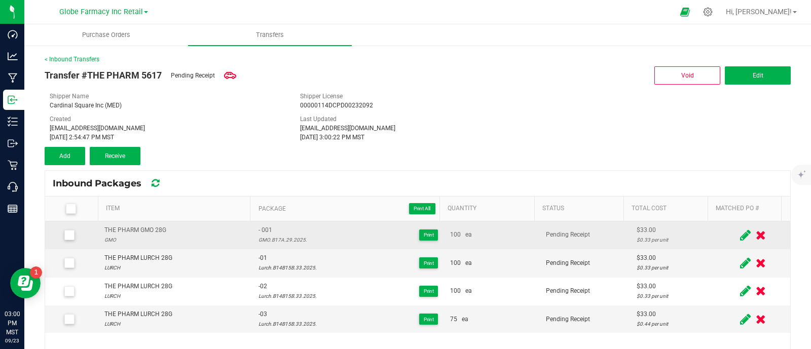
click at [108, 229] on div "THE PHARM GMO 28G" at bounding box center [135, 231] width 62 height 10
click at [109, 229] on div "THE PHARM GMO 28G" at bounding box center [135, 231] width 62 height 10
copy div "THE PHARM GMO 28G"
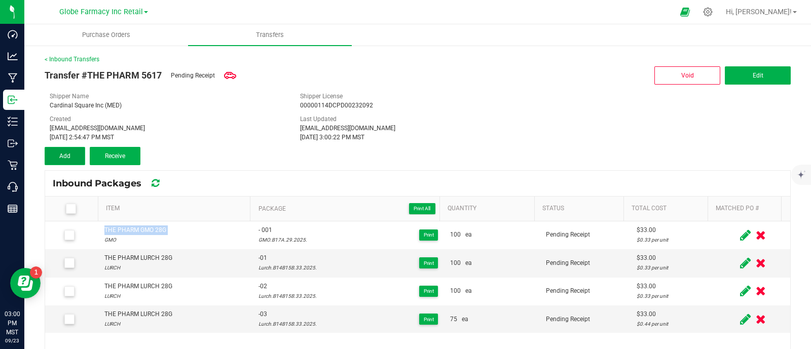
click at [62, 154] on span "Add" at bounding box center [64, 156] width 11 height 7
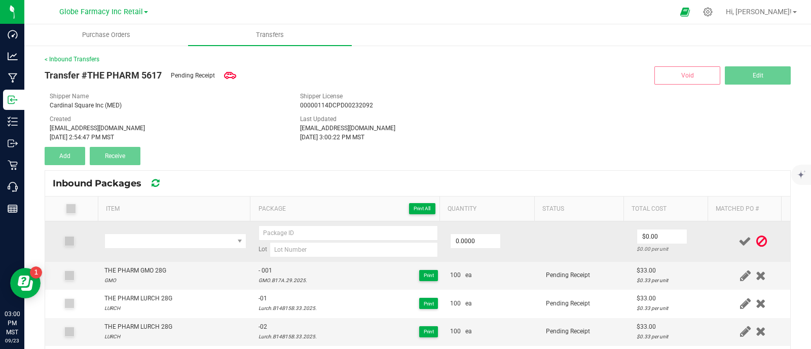
click at [180, 232] on td at bounding box center [175, 242] width 155 height 41
click at [180, 237] on span "NO DATA FOUND" at bounding box center [169, 241] width 129 height 14
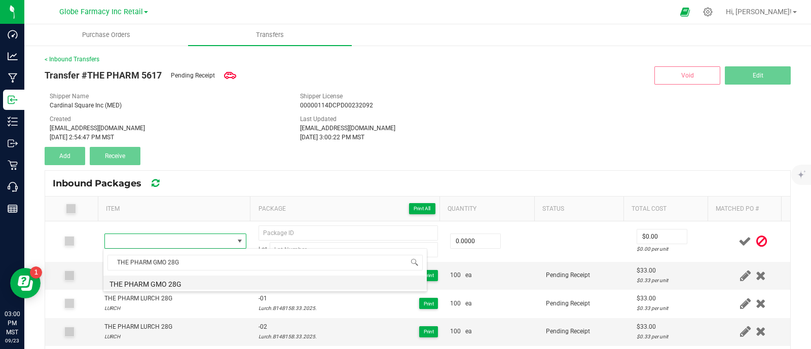
click at [153, 283] on li "THE PHARM GMO 28G" at bounding box center [265, 283] width 324 height 14
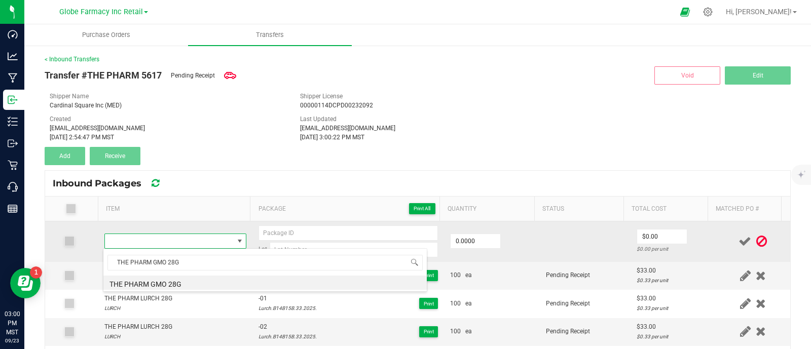
type input "0 ea"
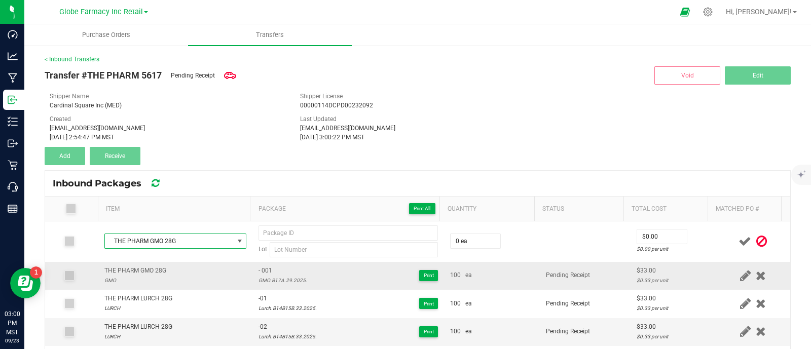
click at [266, 267] on span "- 001" at bounding box center [283, 271] width 49 height 10
copy span "- 001"
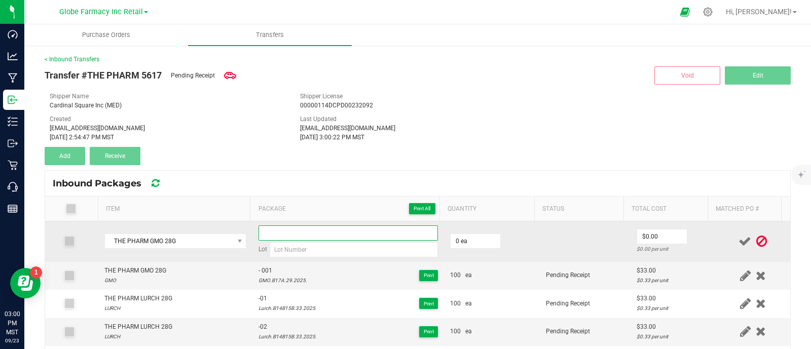
click at [302, 236] on input at bounding box center [349, 233] width 180 height 15
paste input "- 001"
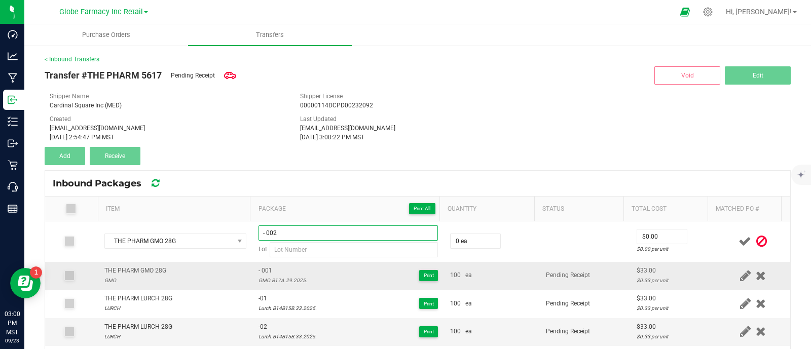
type input "- 002"
click at [276, 278] on div "GMO.B17A.29.2025." at bounding box center [283, 281] width 49 height 10
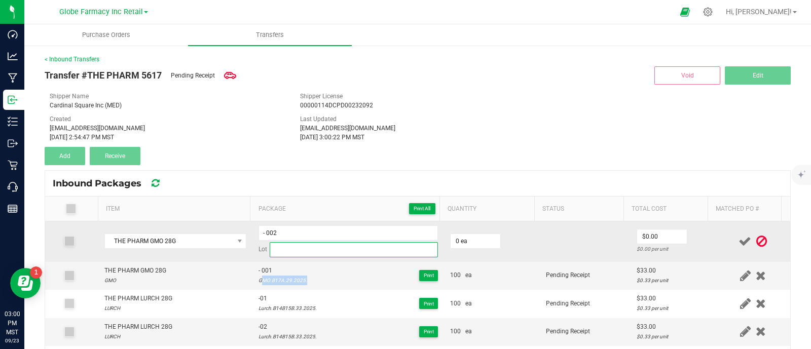
click at [286, 242] on input at bounding box center [354, 249] width 168 height 15
paste input "GMO.B17A.29.2025."
type input "GMO.B17A.29.2025."
click at [453, 239] on input "0" at bounding box center [476, 241] width 50 height 14
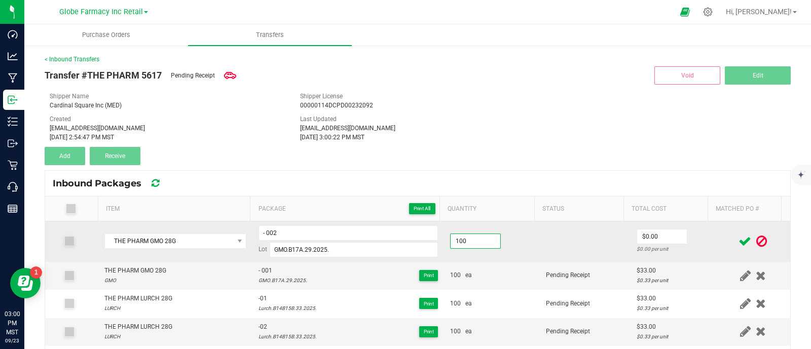
type input "100 ea"
click at [655, 223] on td "$0.00 $0.00 per unit" at bounding box center [673, 242] width 85 height 41
click at [653, 237] on input "0" at bounding box center [662, 237] width 50 height 14
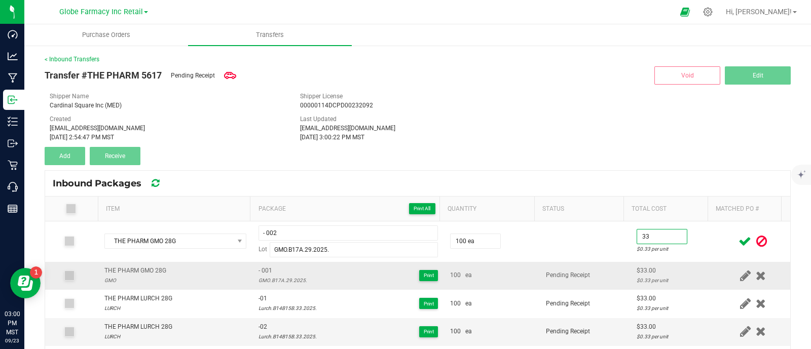
type input "$33.00"
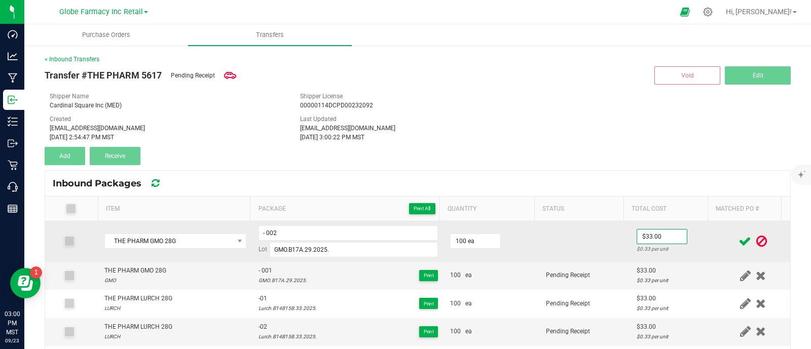
drag, startPoint x: 625, startPoint y: 275, endPoint x: 687, endPoint y: 259, distance: 64.3
click at [637, 273] on span "$33.00 $0.33 per unit" at bounding box center [673, 275] width 73 height 19
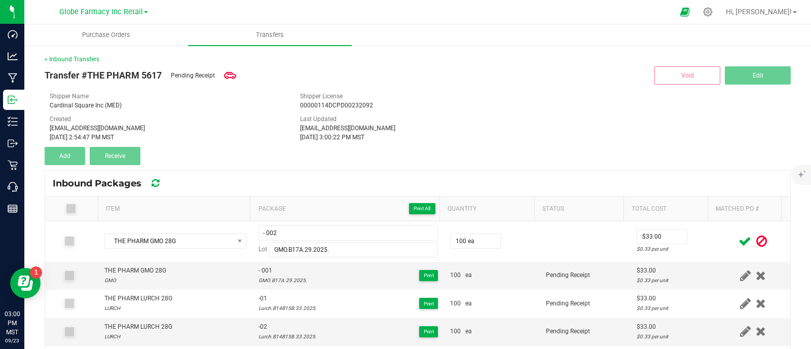
click at [739, 238] on icon at bounding box center [745, 241] width 13 height 13
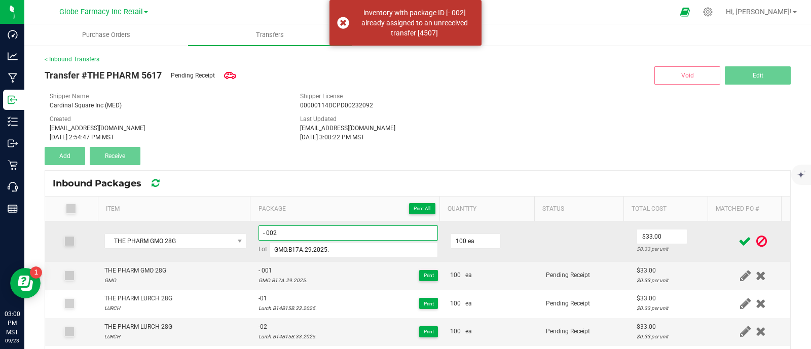
click at [265, 234] on input "- 002" at bounding box center [349, 233] width 180 height 15
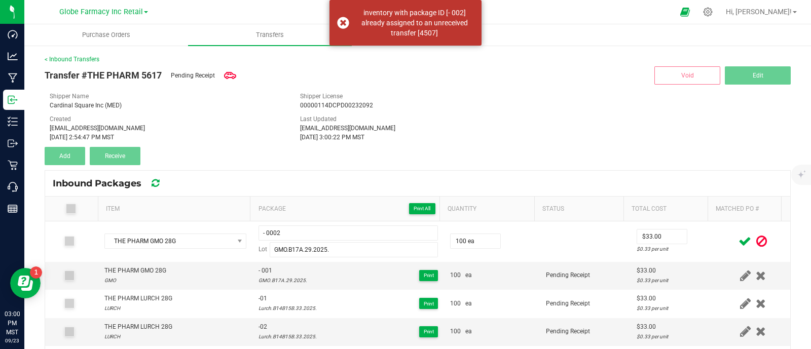
click at [739, 238] on icon at bounding box center [745, 241] width 13 height 13
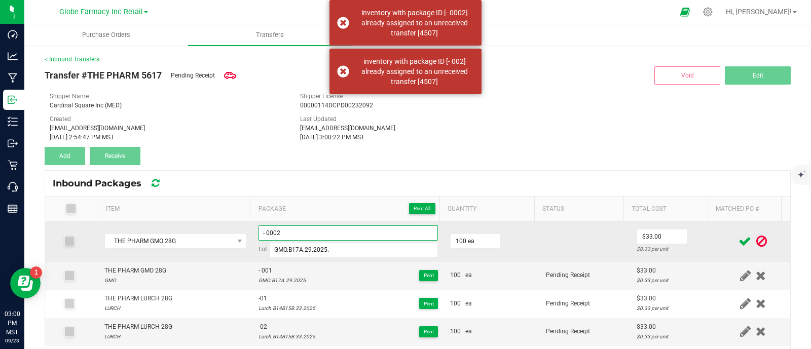
click at [263, 235] on input "- 0002" at bounding box center [349, 233] width 180 height 15
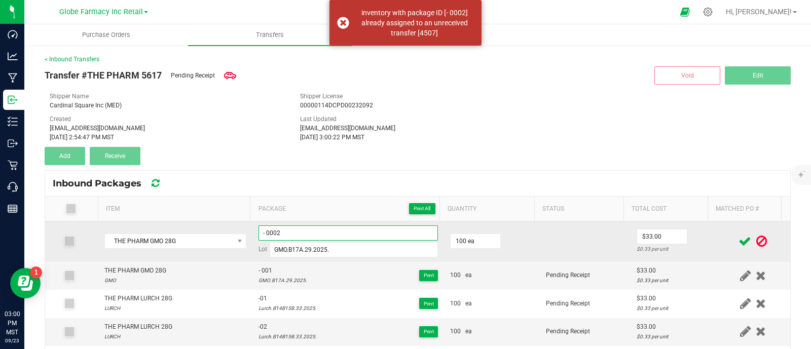
click at [261, 235] on input "- 0002" at bounding box center [349, 233] width 180 height 15
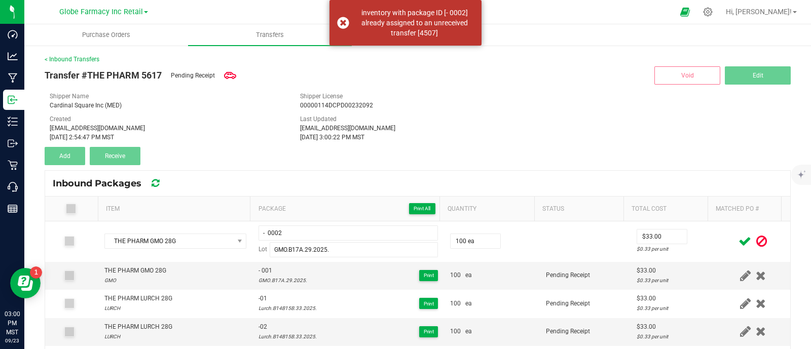
click at [739, 243] on icon at bounding box center [745, 241] width 13 height 13
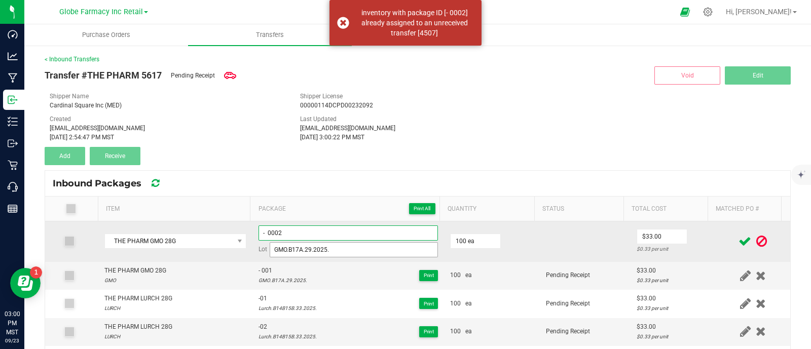
drag, startPoint x: 257, startPoint y: 233, endPoint x: 386, endPoint y: 254, distance: 131.0
click at [259, 233] on input "- 0002" at bounding box center [349, 233] width 180 height 15
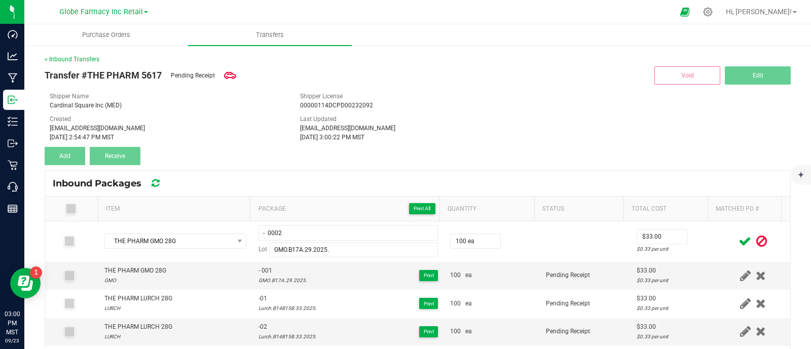
click at [739, 242] on icon at bounding box center [745, 241] width 13 height 13
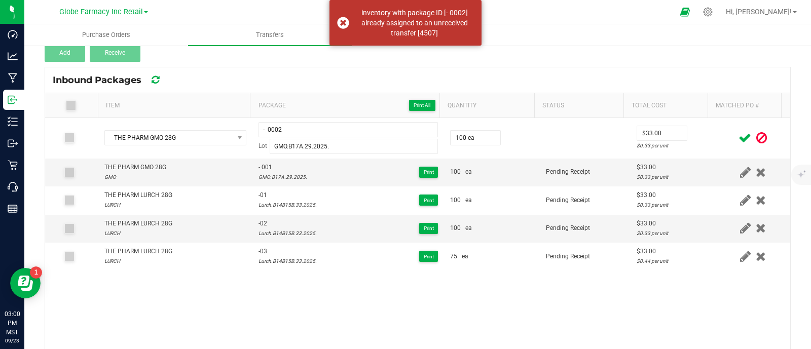
scroll to position [114, 0]
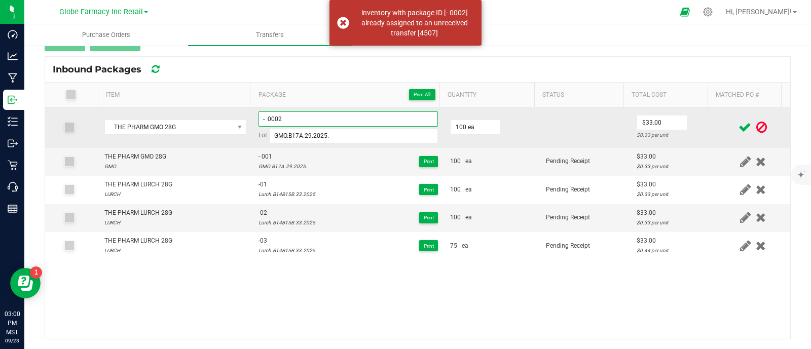
click at [260, 118] on input "- 0002" at bounding box center [349, 119] width 180 height 15
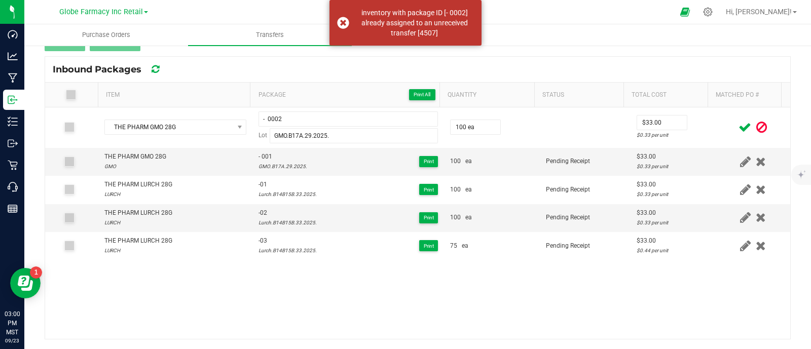
click at [739, 121] on icon at bounding box center [745, 127] width 13 height 13
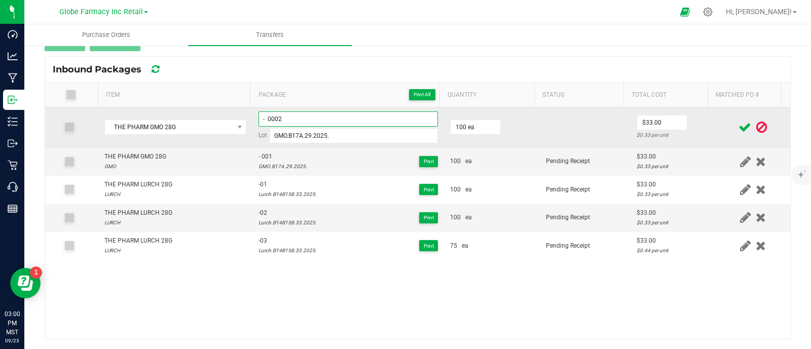
click at [282, 118] on input "- 0002" at bounding box center [349, 119] width 180 height 15
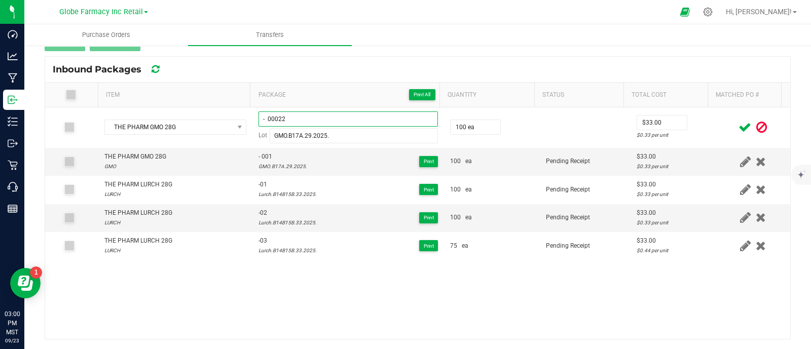
type input "- 00022"
click at [739, 125] on icon at bounding box center [745, 127] width 13 height 13
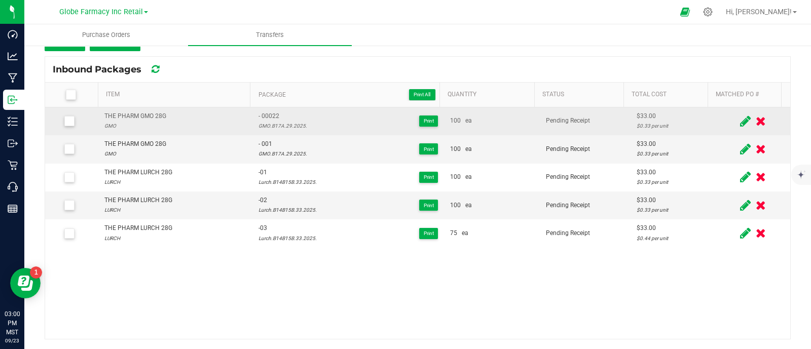
click at [160, 114] on div "THE PHARM GMO 28G" at bounding box center [135, 117] width 62 height 10
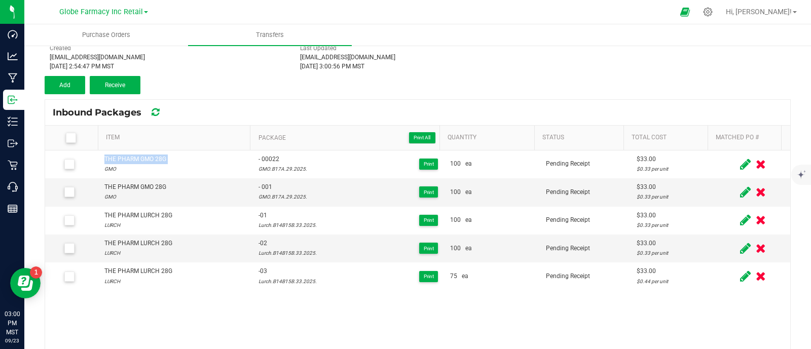
scroll to position [51, 0]
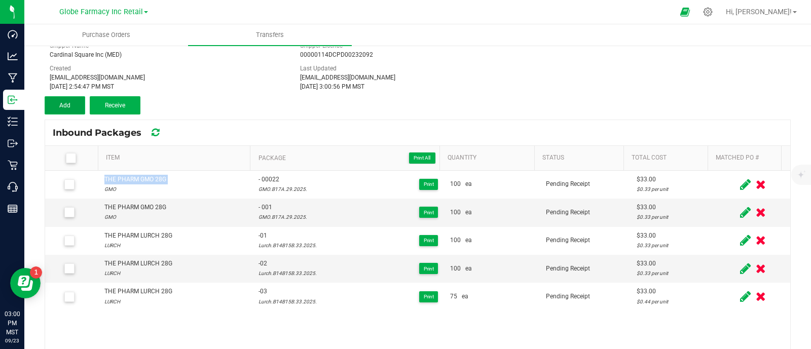
click at [66, 106] on span "Add" at bounding box center [64, 105] width 11 height 7
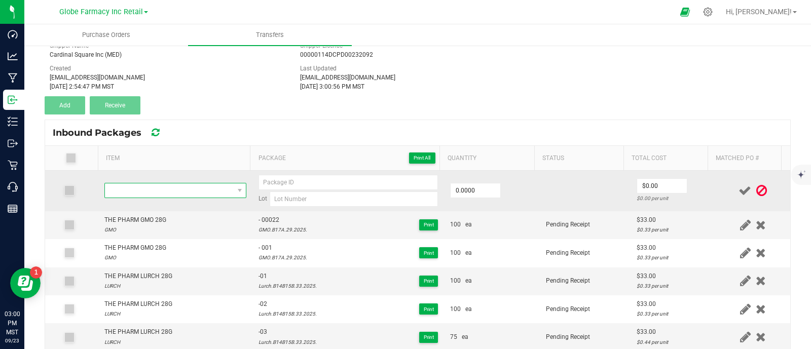
click at [153, 191] on span "NO DATA FOUND" at bounding box center [169, 191] width 129 height 14
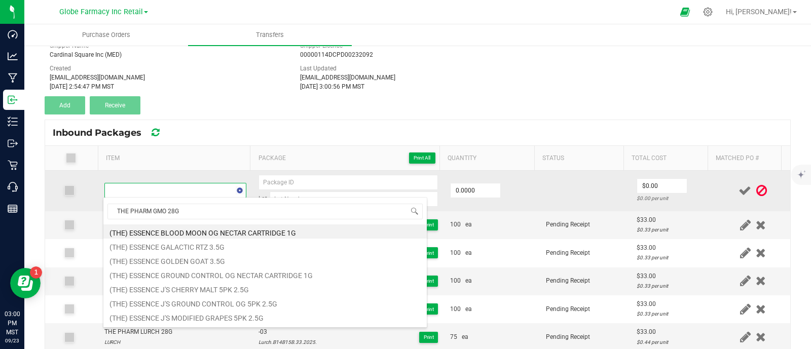
scroll to position [15, 136]
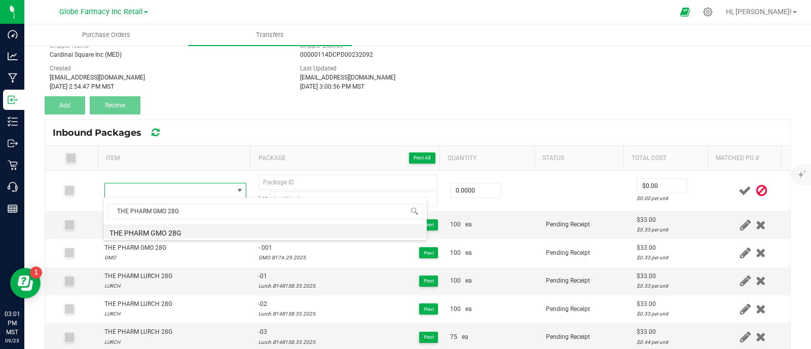
click at [180, 229] on li "THE PHARM GMO 28G" at bounding box center [265, 232] width 324 height 14
type input "0 ea"
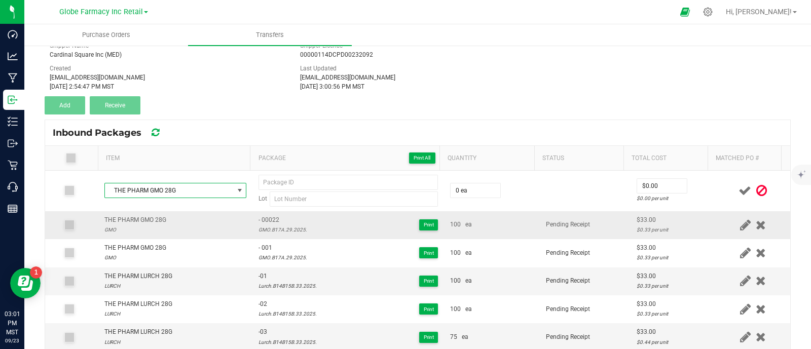
click at [264, 220] on span "- 00022" at bounding box center [283, 221] width 49 height 10
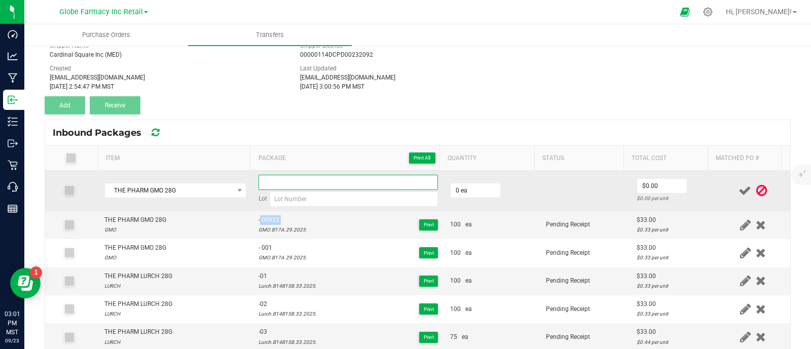
paste input "- 00022"
click at [295, 181] on input "- 00022" at bounding box center [349, 182] width 180 height 15
drag, startPoint x: 270, startPoint y: 182, endPoint x: 265, endPoint y: 186, distance: 6.5
click at [265, 186] on input "- 00022" at bounding box center [349, 182] width 180 height 15
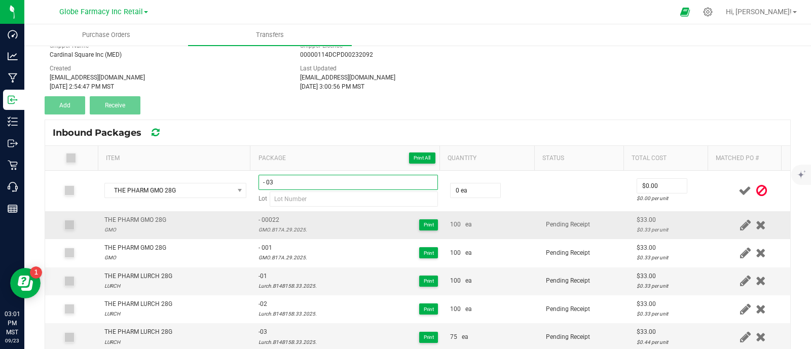
type input "- 03"
click at [278, 229] on div "GMO.B17A.29.2025." at bounding box center [283, 230] width 49 height 10
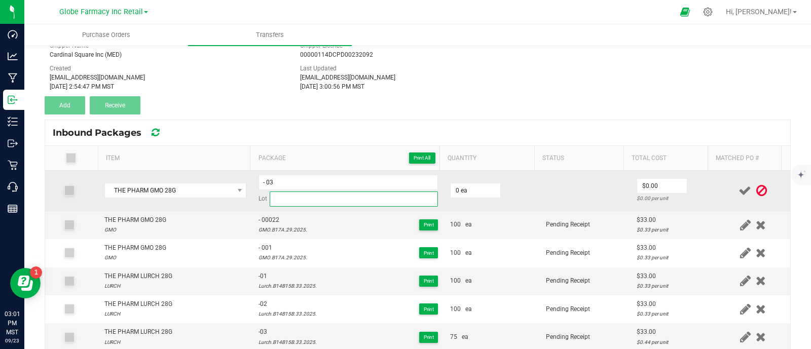
drag, startPoint x: 292, startPoint y: 199, endPoint x: 306, endPoint y: 200, distance: 14.7
click at [293, 200] on input at bounding box center [354, 199] width 168 height 15
paste input "GMO.B17A.29.2025."
type input "GMO.B17A.29.2025."
click at [477, 194] on input "0" at bounding box center [476, 191] width 50 height 14
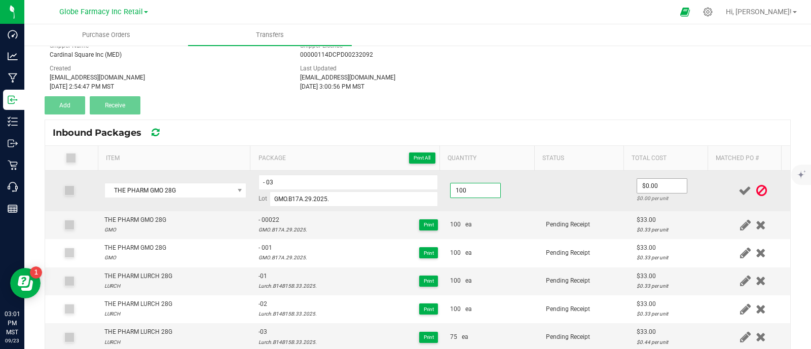
type input "100 ea"
click at [642, 184] on input "0" at bounding box center [662, 186] width 50 height 14
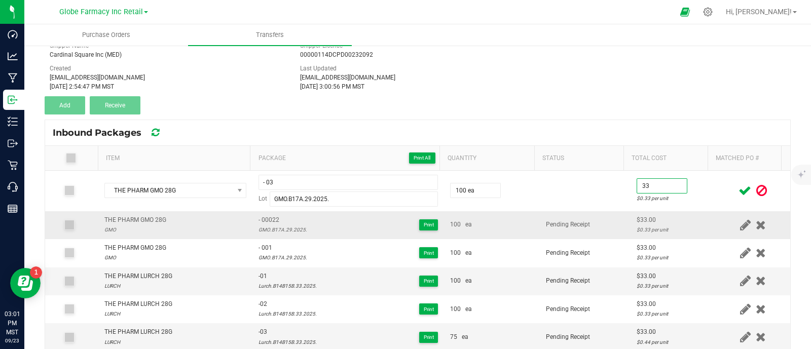
type input "$33.00"
drag, startPoint x: 592, startPoint y: 221, endPoint x: 695, endPoint y: 211, distance: 103.4
click at [591, 220] on td "Pending Receipt" at bounding box center [585, 225] width 90 height 28
click at [739, 189] on icon at bounding box center [745, 191] width 13 height 13
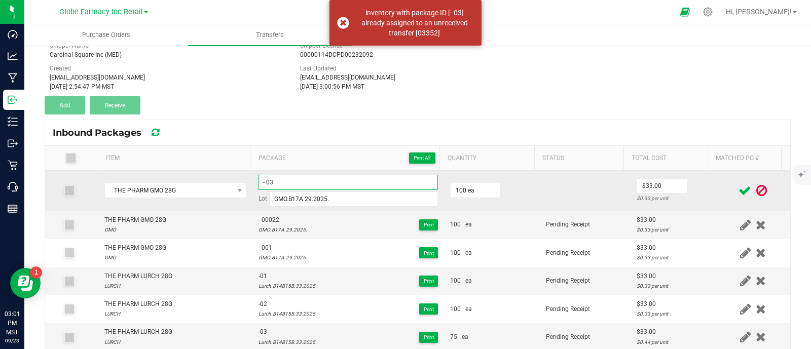
click at [266, 183] on input "- 03" at bounding box center [349, 182] width 180 height 15
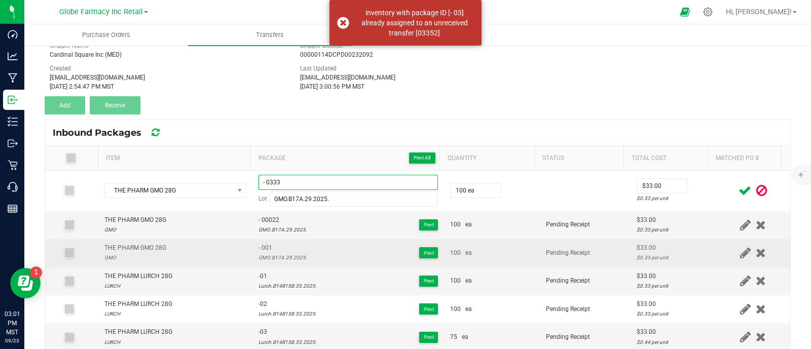
type input "- 0333"
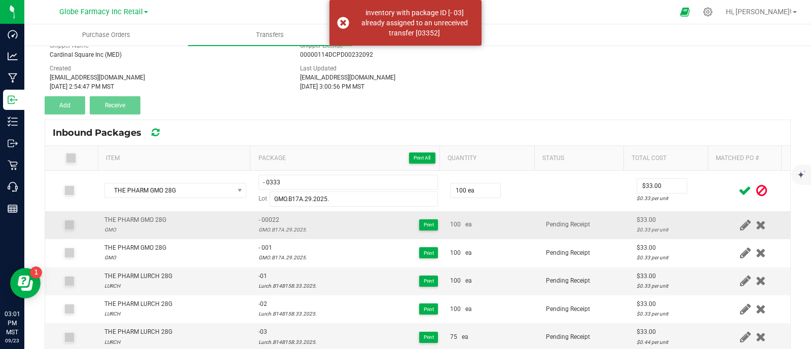
drag, startPoint x: 483, startPoint y: 264, endPoint x: 658, endPoint y: 214, distance: 181.4
click at [487, 262] on td "100 ea" at bounding box center [492, 253] width 96 height 28
click at [739, 189] on icon at bounding box center [745, 191] width 13 height 13
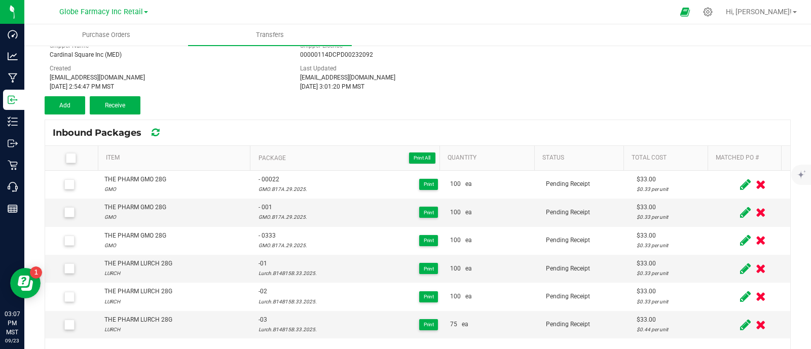
click at [740, 185] on icon at bounding box center [745, 184] width 11 height 13
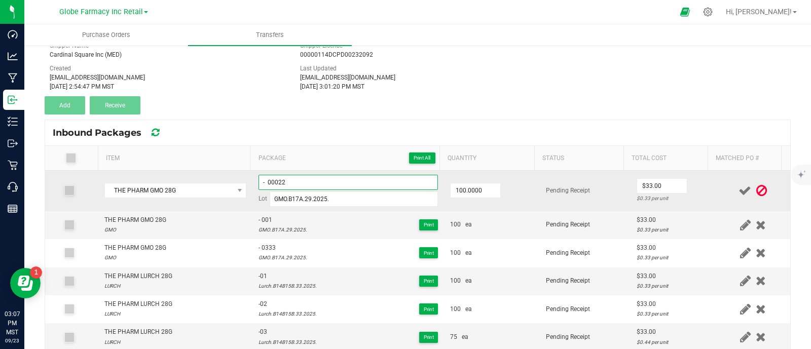
click at [259, 184] on input "- 00022" at bounding box center [349, 182] width 180 height 15
drag, startPoint x: 303, startPoint y: 183, endPoint x: 244, endPoint y: 174, distance: 59.9
click at [244, 174] on tr "THE PHARM GMO 28G 28gGMO172925 - 00022 Lot GMO.B17A.29.2025. 100.0000 Pending R…" at bounding box center [417, 191] width 745 height 41
type input "28gGMO172925 - 00022"
click at [593, 194] on td "Pending Receipt" at bounding box center [585, 191] width 90 height 41
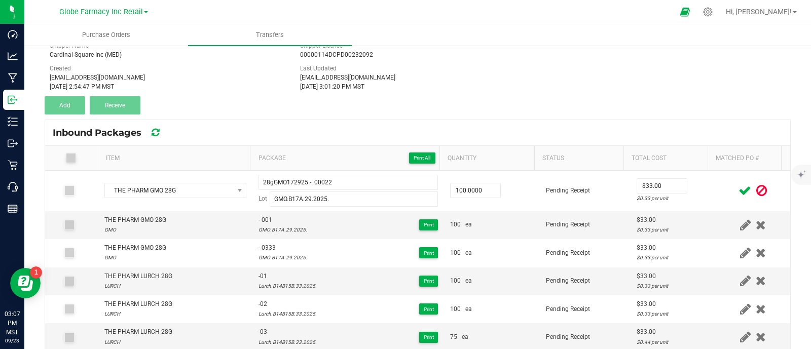
click at [739, 191] on icon at bounding box center [745, 191] width 13 height 13
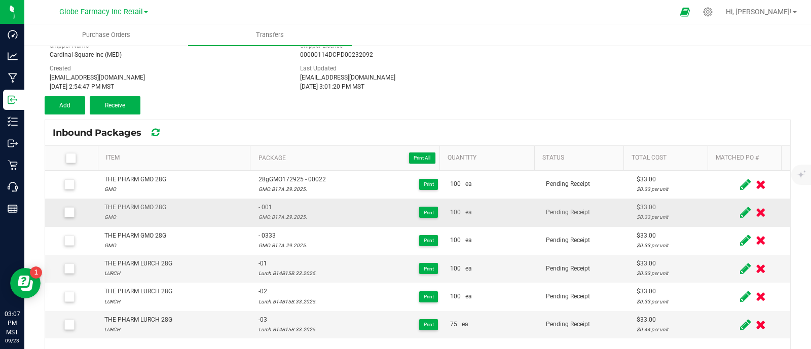
click at [740, 211] on icon at bounding box center [745, 212] width 11 height 13
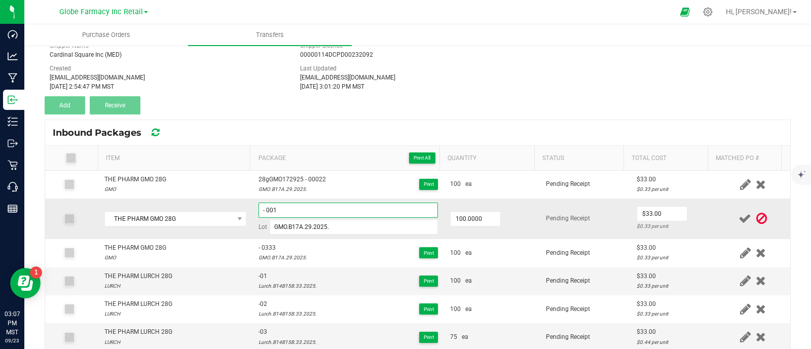
click at [259, 210] on input "- 001" at bounding box center [349, 210] width 180 height 15
paste input "28gGMO172925"
type input "28gGMO172925 - 001"
click at [716, 210] on td at bounding box center [753, 219] width 75 height 41
click at [739, 219] on icon at bounding box center [745, 218] width 13 height 13
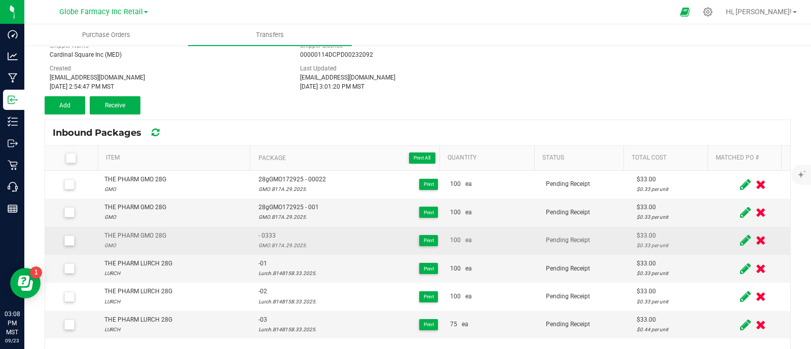
click at [740, 244] on icon at bounding box center [745, 240] width 11 height 13
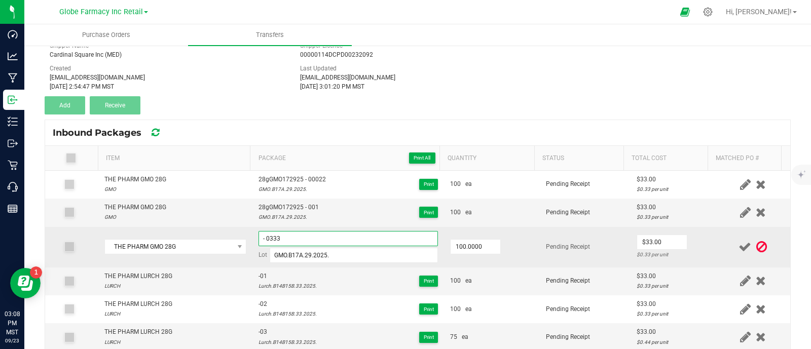
click at [259, 239] on input "- 0333" at bounding box center [349, 238] width 180 height 15
paste input "28gGMO172925"
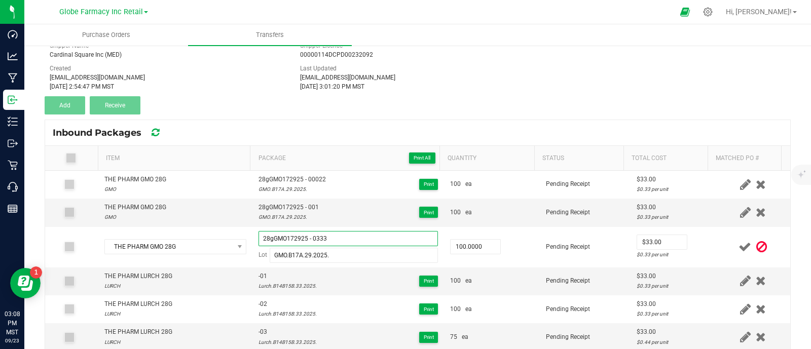
type input "28gGMO172925 - 0333"
drag, startPoint x: 711, startPoint y: 240, endPoint x: 715, endPoint y: 237, distance: 5.4
click at [716, 238] on td at bounding box center [753, 247] width 75 height 41
click at [739, 245] on icon at bounding box center [745, 247] width 13 height 13
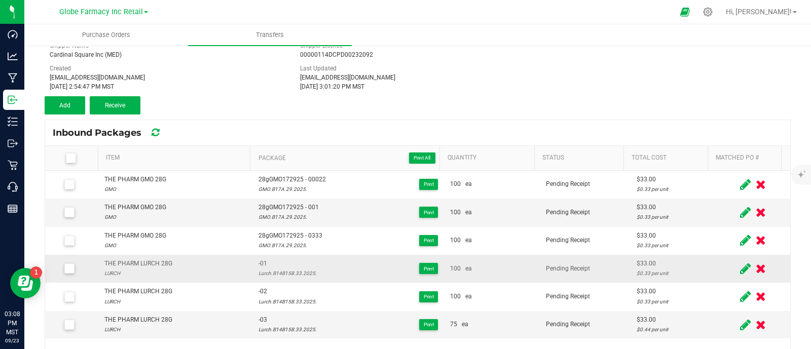
click at [740, 267] on icon at bounding box center [745, 269] width 11 height 13
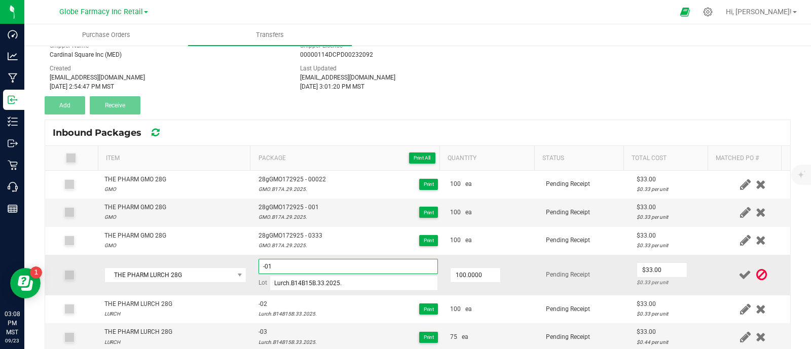
drag, startPoint x: 257, startPoint y: 267, endPoint x: 264, endPoint y: 266, distance: 7.2
click at [259, 267] on input "-01" at bounding box center [349, 266] width 180 height 15
type input "28gLUR3325-01"
drag, startPoint x: 292, startPoint y: 265, endPoint x: 248, endPoint y: 259, distance: 44.0
click at [253, 259] on td "28gLUR3325-01 Lot Lurch.B14B15B.33.2025." at bounding box center [349, 275] width 192 height 41
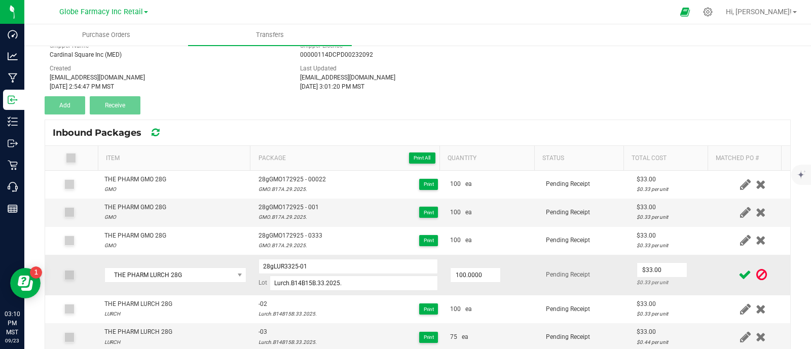
drag, startPoint x: 585, startPoint y: 280, endPoint x: 647, endPoint y: 279, distance: 61.4
click at [585, 280] on td "Pending Receipt" at bounding box center [585, 275] width 90 height 41
click at [739, 275] on icon at bounding box center [745, 275] width 13 height 13
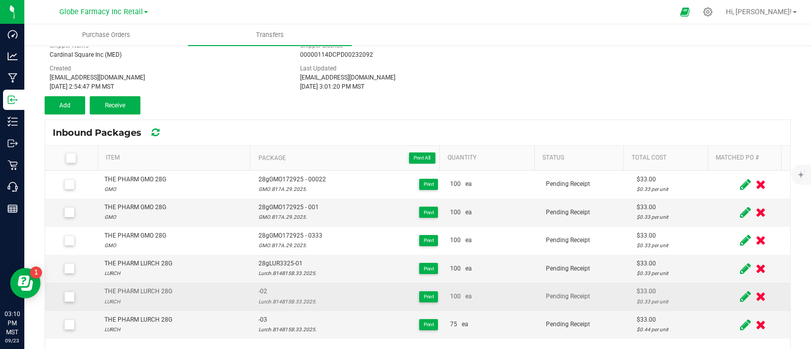
click at [740, 296] on icon at bounding box center [745, 297] width 11 height 13
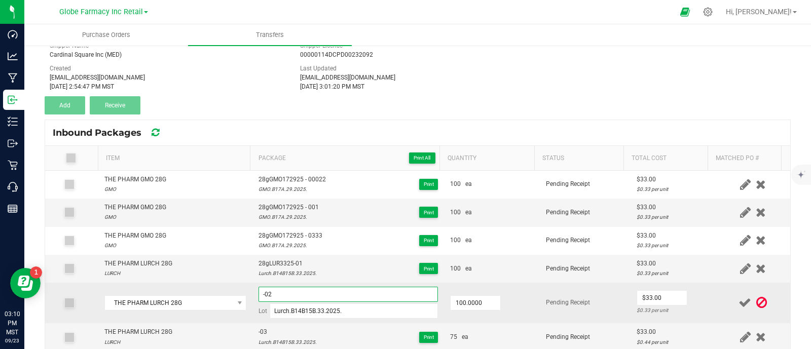
click at [259, 294] on input "-02" at bounding box center [349, 294] width 180 height 15
paste input "28gLUR3325"
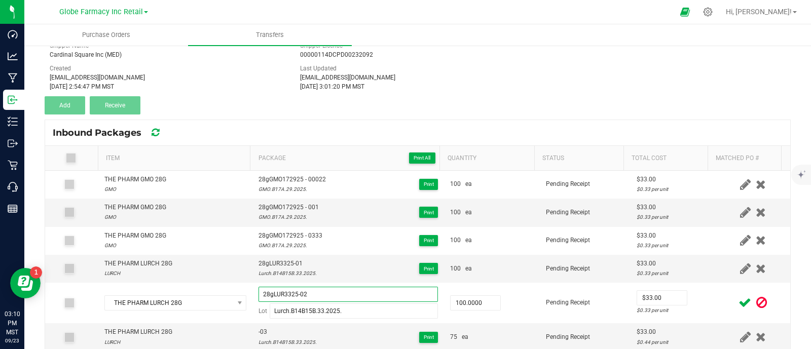
type input "28gLUR3325-02"
click at [736, 303] on span at bounding box center [745, 303] width 18 height 20
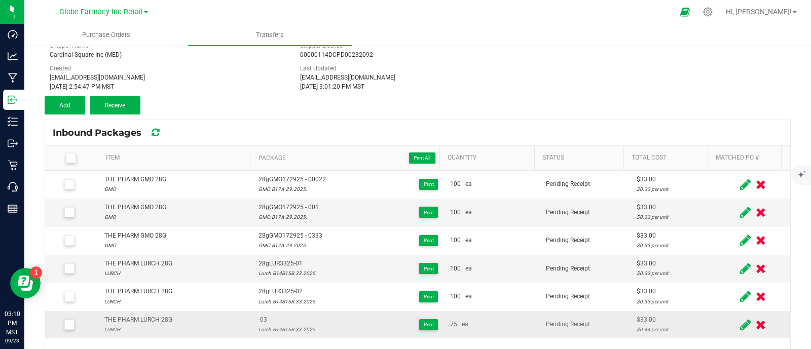
click at [740, 328] on icon at bounding box center [745, 325] width 11 height 13
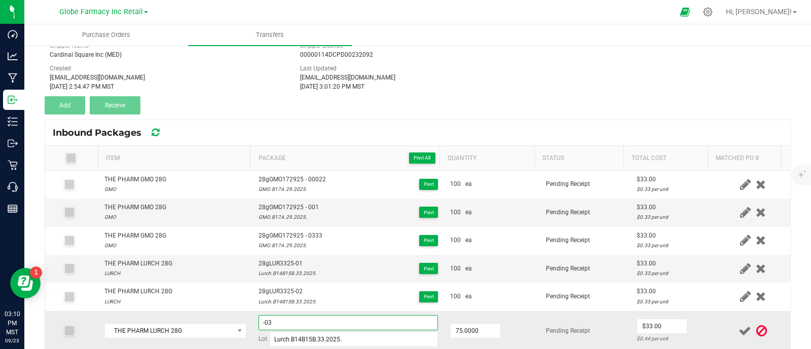
click at [259, 318] on input "-03" at bounding box center [349, 322] width 180 height 15
paste input "28gLUR3325"
type input "28gLUR3325-03"
click at [739, 326] on icon at bounding box center [745, 331] width 13 height 13
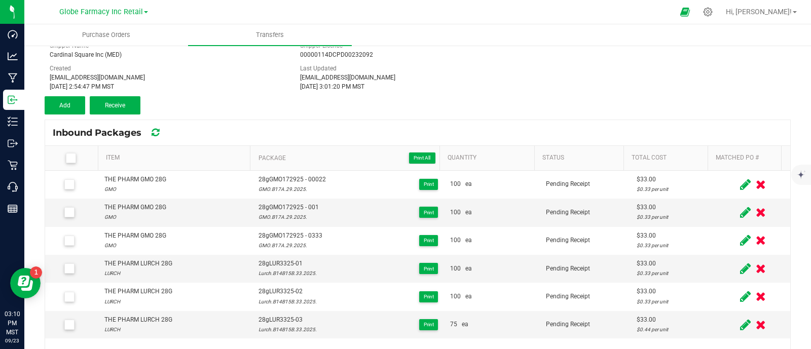
click at [73, 158] on icon at bounding box center [70, 158] width 7 height 0
click at [0, 0] on input "checkbox" at bounding box center [0, 0] width 0 height 0
click at [132, 102] on button "Receive (6)" at bounding box center [115, 105] width 51 height 18
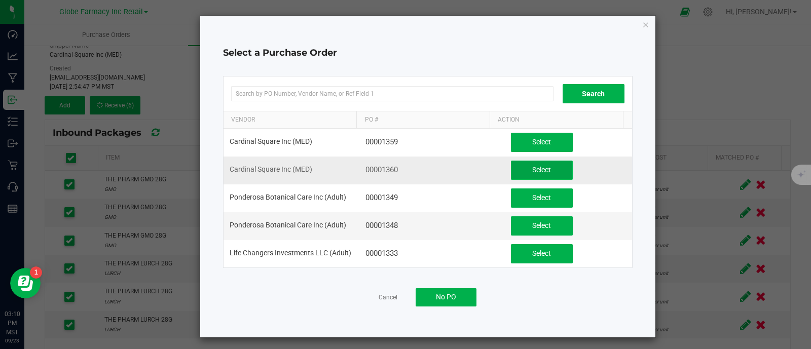
click at [519, 172] on button "Select" at bounding box center [542, 170] width 62 height 19
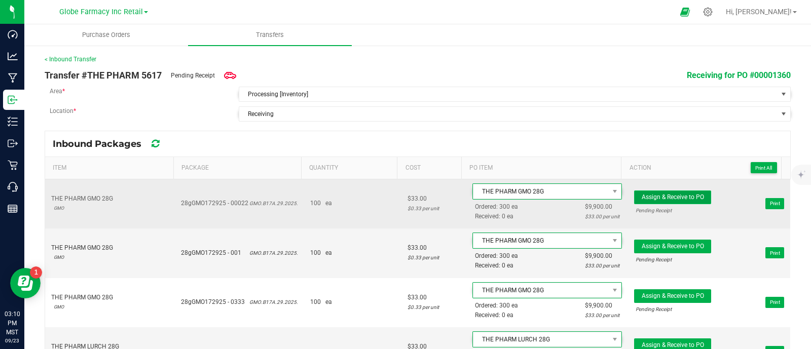
drag, startPoint x: 662, startPoint y: 194, endPoint x: 664, endPoint y: 206, distance: 12.8
click at [663, 194] on span "Assign & Receive to PO" at bounding box center [673, 197] width 62 height 7
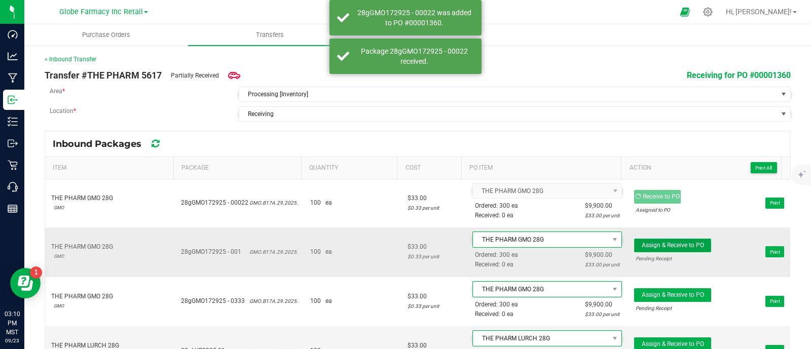
click at [657, 239] on button "Assign & Receive to PO" at bounding box center [672, 246] width 77 height 14
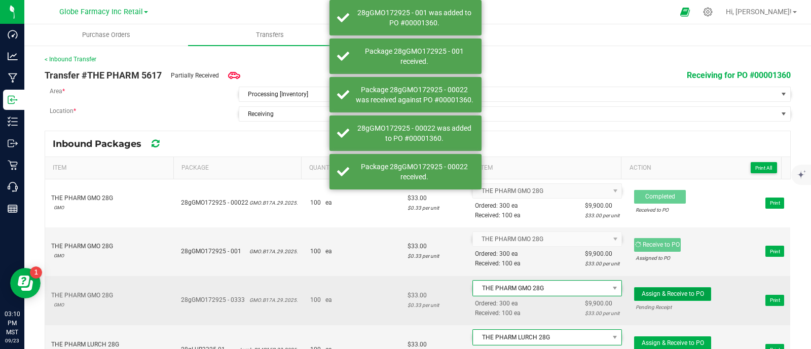
click at [679, 299] on button "Assign & Receive to PO" at bounding box center [672, 295] width 77 height 14
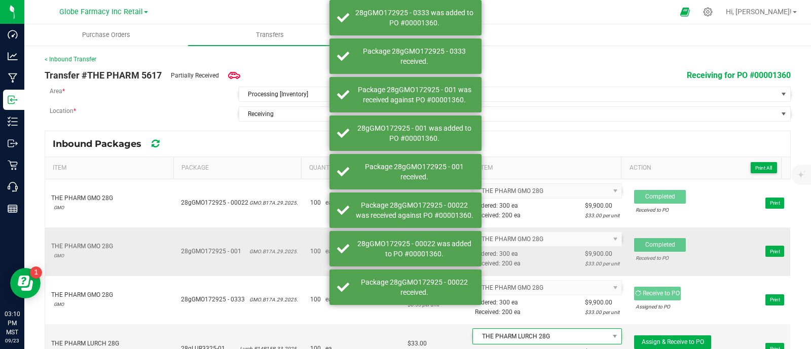
scroll to position [63, 0]
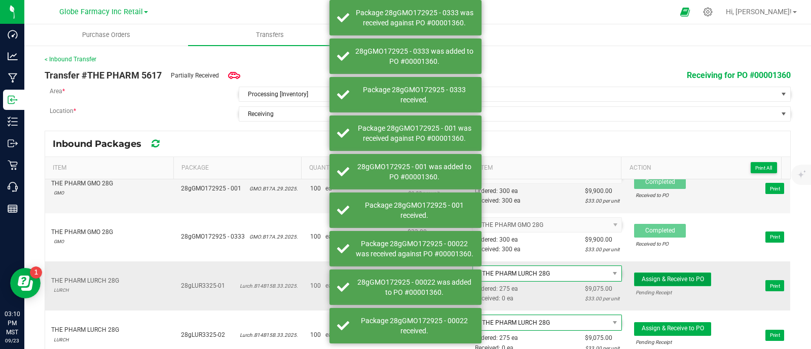
click at [665, 279] on span "Assign & Receive to PO" at bounding box center [673, 279] width 62 height 7
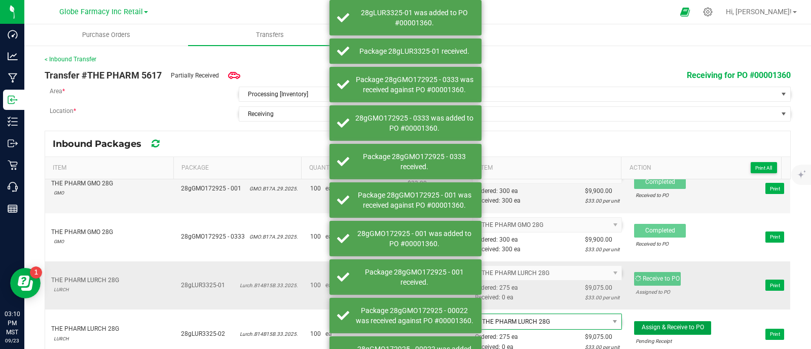
drag, startPoint x: 659, startPoint y: 320, endPoint x: 672, endPoint y: 295, distance: 28.6
click at [659, 321] on button "Assign & Receive to PO" at bounding box center [672, 328] width 77 height 14
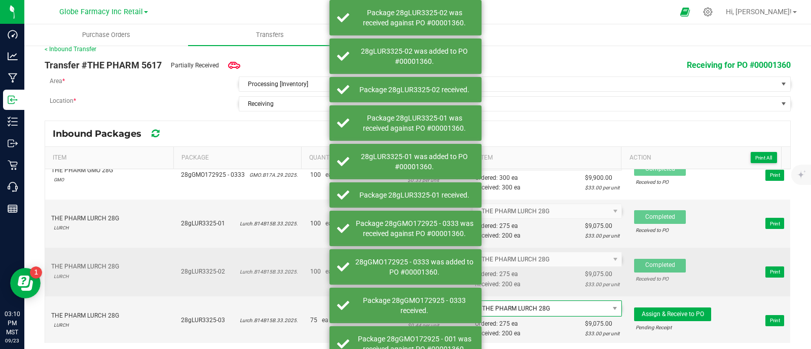
scroll to position [14, 0]
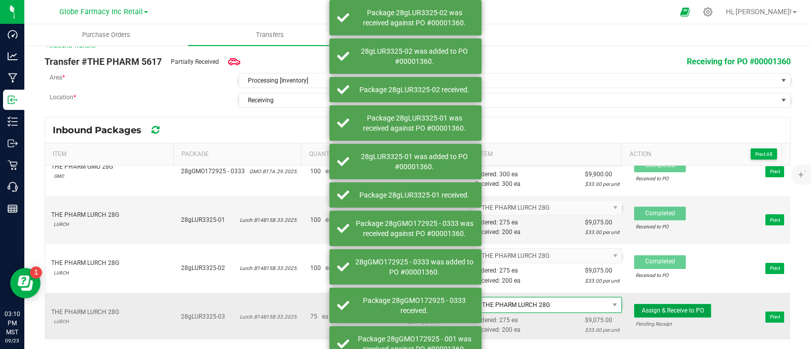
click at [667, 308] on span "Assign & Receive to PO" at bounding box center [673, 310] width 62 height 7
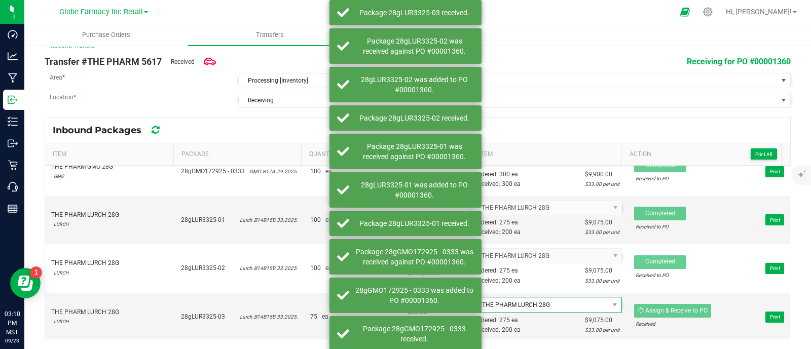
scroll to position [114, 0]
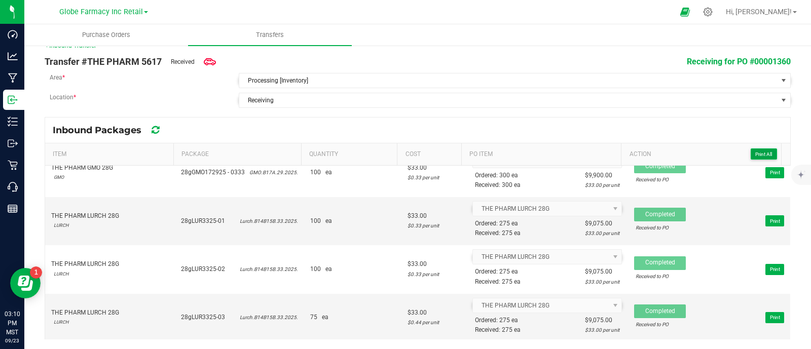
click at [756, 154] on span "Print All" at bounding box center [764, 155] width 17 height 6
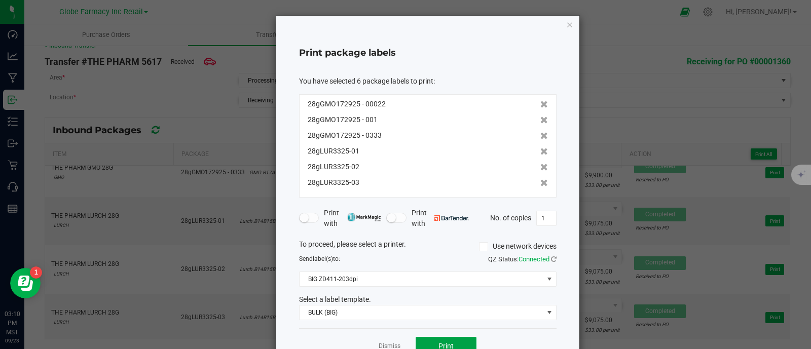
click at [442, 339] on button "Print" at bounding box center [446, 346] width 61 height 18
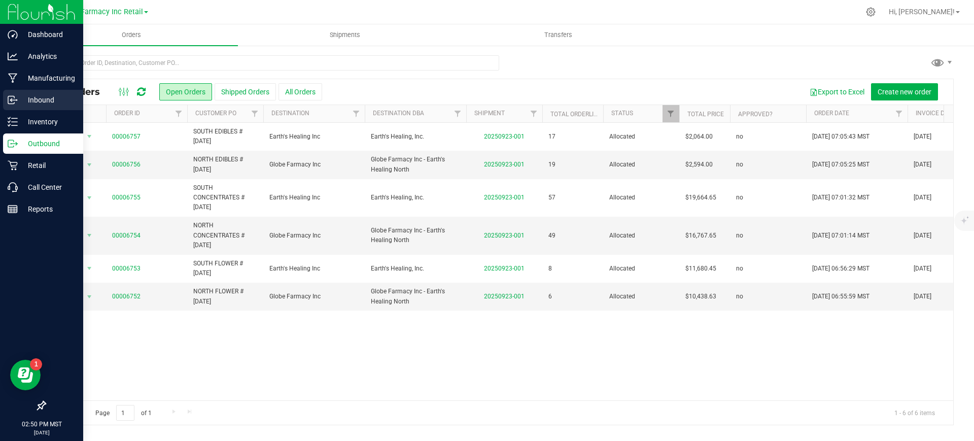
click at [15, 104] on icon at bounding box center [13, 100] width 10 height 10
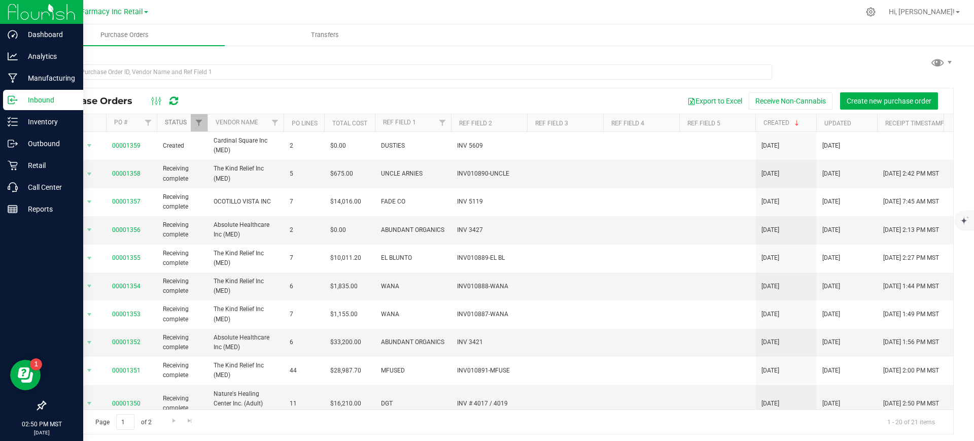
click at [170, 121] on link "Status" at bounding box center [176, 122] width 22 height 7
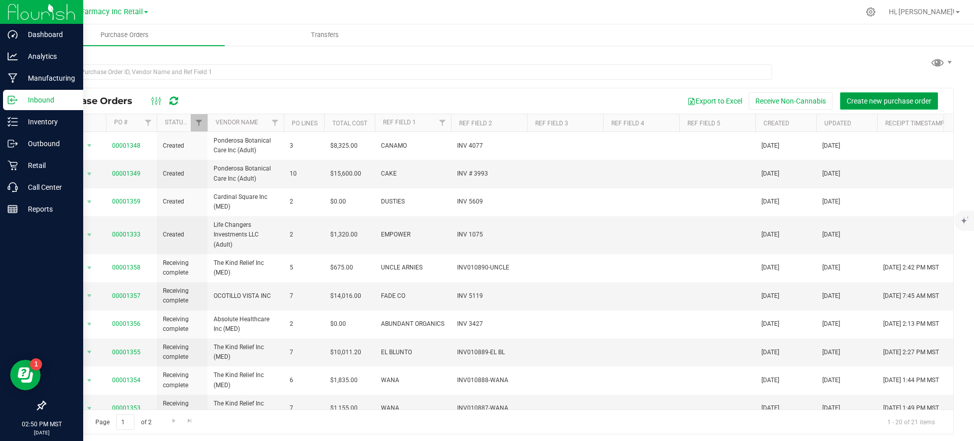
click at [866, 100] on span "Create new purchase order" at bounding box center [888, 101] width 85 height 8
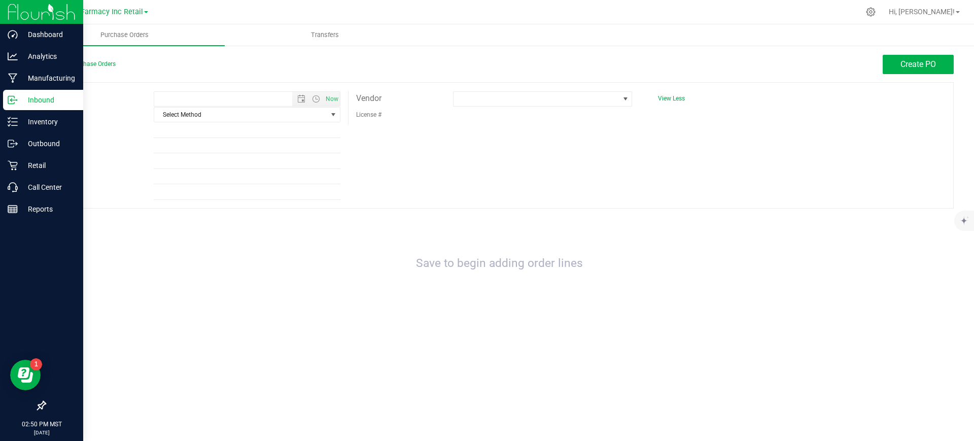
type input "9/23/2025 2:50 PM"
click at [257, 117] on span "Select Method" at bounding box center [240, 115] width 173 height 14
drag, startPoint x: 190, startPoint y: 189, endPoint x: 180, endPoint y: 119, distance: 71.3
click at [190, 189] on li "Local Delivery" at bounding box center [247, 191] width 186 height 15
click at [180, 126] on input "Ref Field 1" at bounding box center [247, 130] width 187 height 15
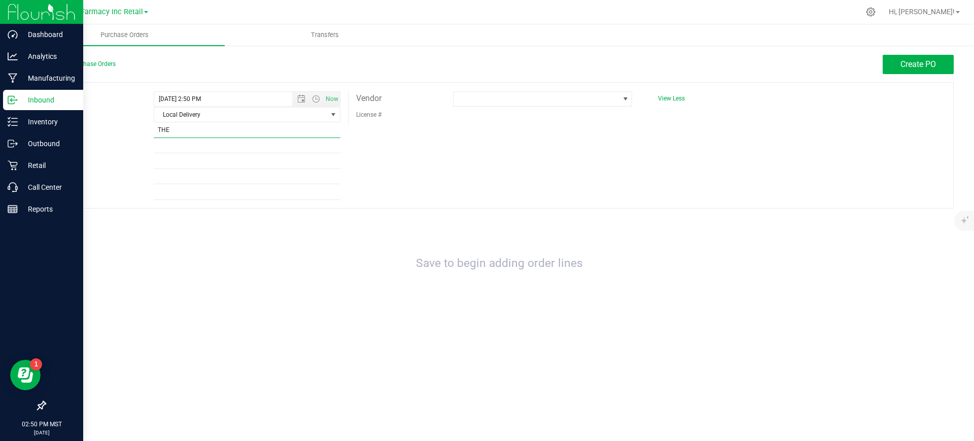
type input "THE PHARM"
click at [191, 142] on input "Ref Field 2" at bounding box center [247, 145] width 187 height 15
type input "# 5617"
click at [512, 95] on span at bounding box center [535, 99] width 165 height 14
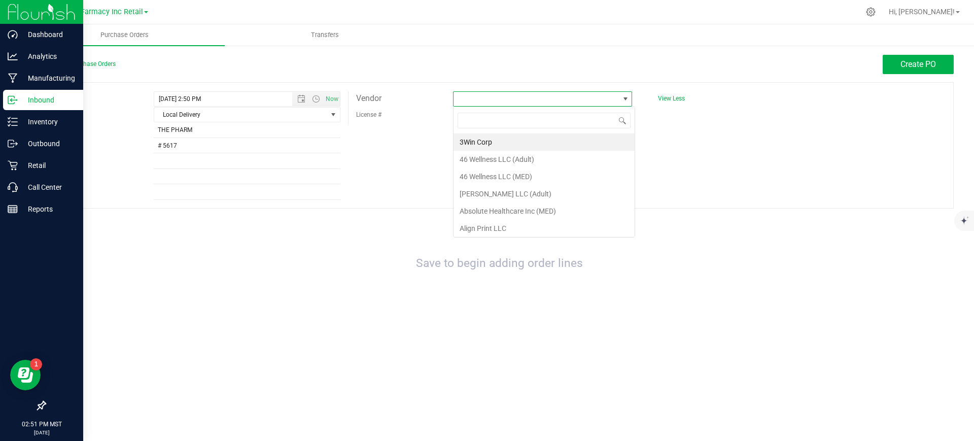
scroll to position [15, 179]
type input "CARDIN"
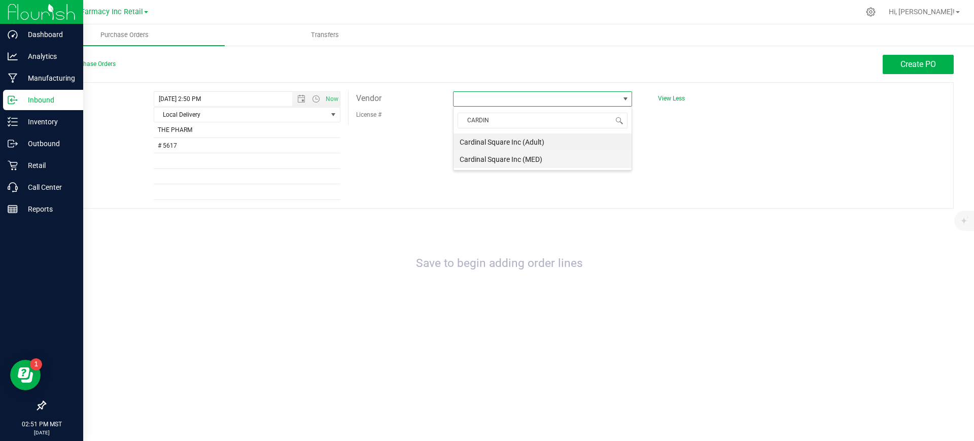
click at [532, 157] on li "Cardinal Square Inc (MED)" at bounding box center [542, 159] width 178 height 17
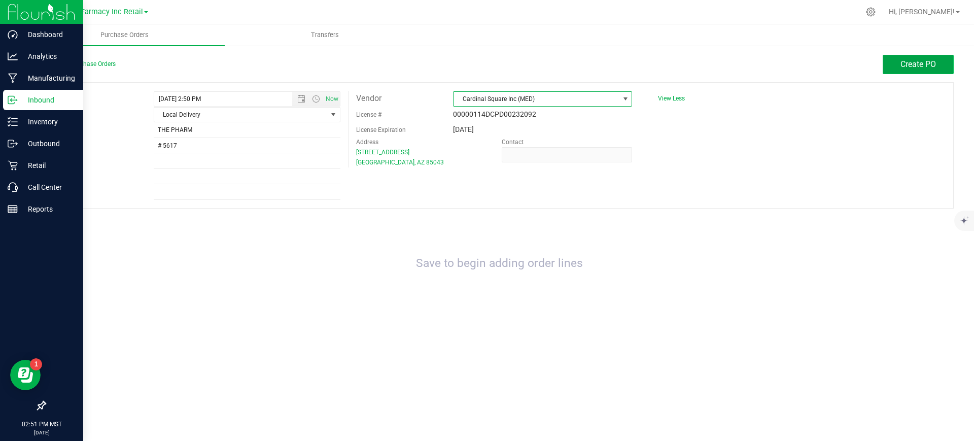
click at [916, 62] on span "Create PO" at bounding box center [917, 64] width 35 height 10
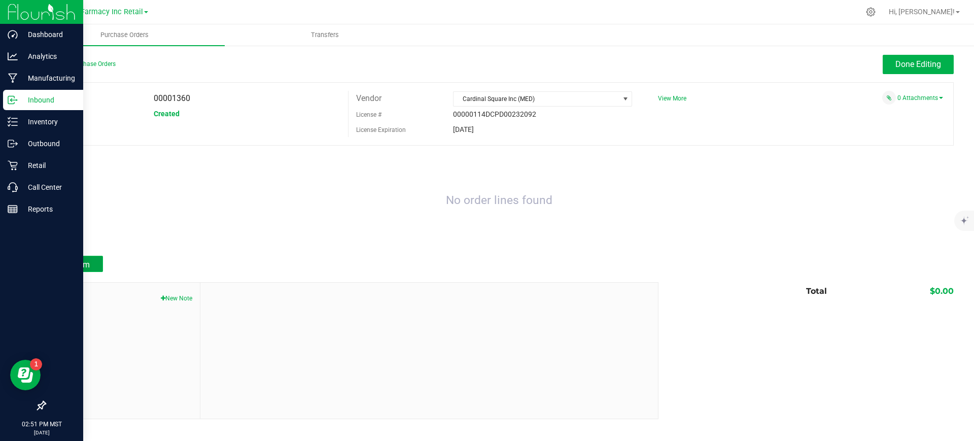
click at [77, 261] on span "Add Item" at bounding box center [74, 265] width 32 height 10
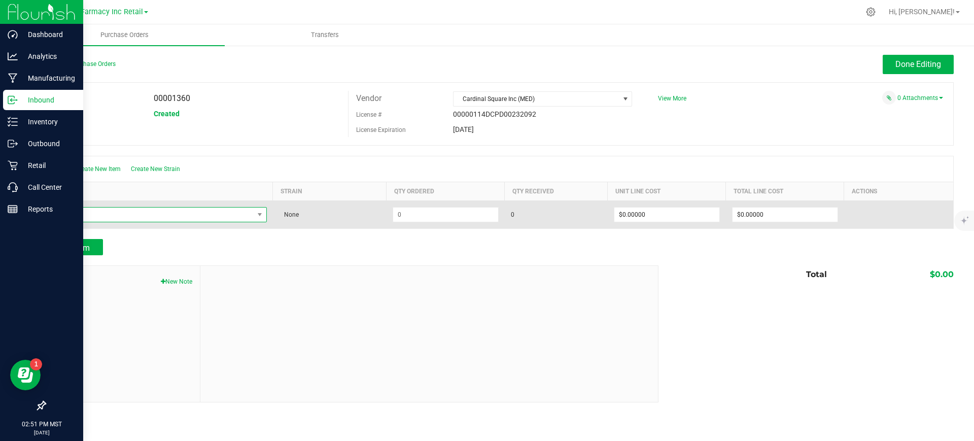
click at [106, 215] on span "NO DATA FOUND" at bounding box center [152, 214] width 201 height 14
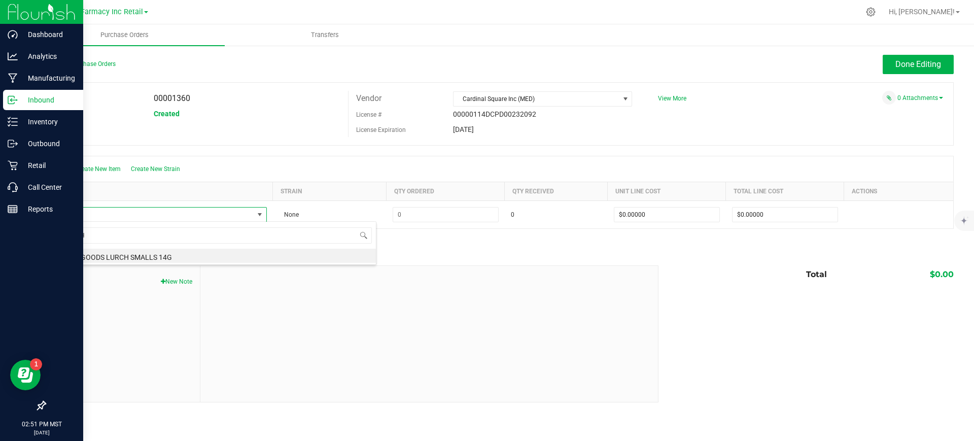
type input "LURCH"
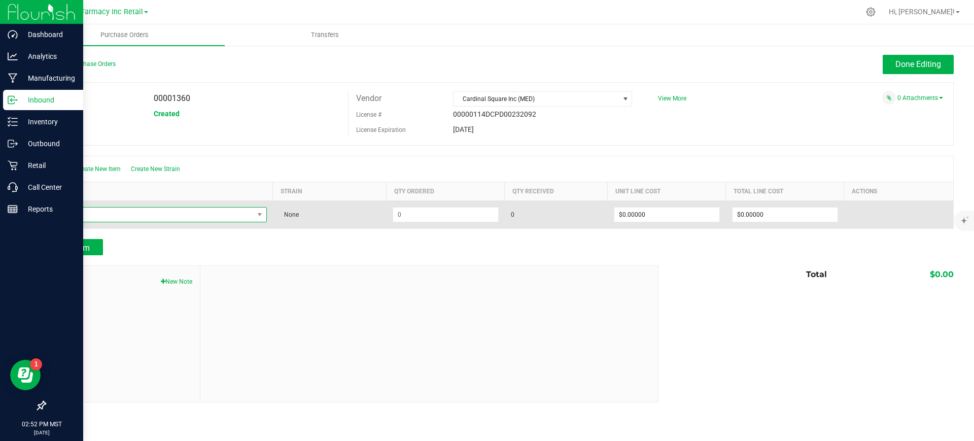
click at [200, 214] on span "NO DATA FOUND" at bounding box center [152, 214] width 201 height 14
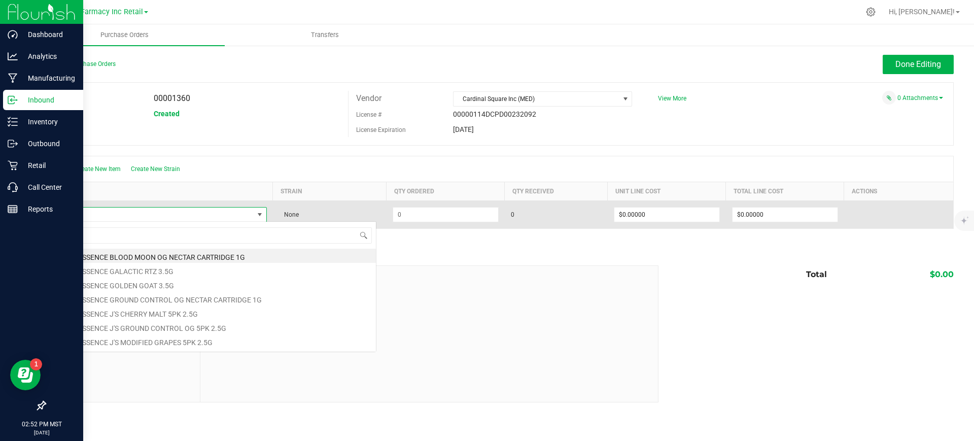
type input "THE PHARM LURCH 28G"
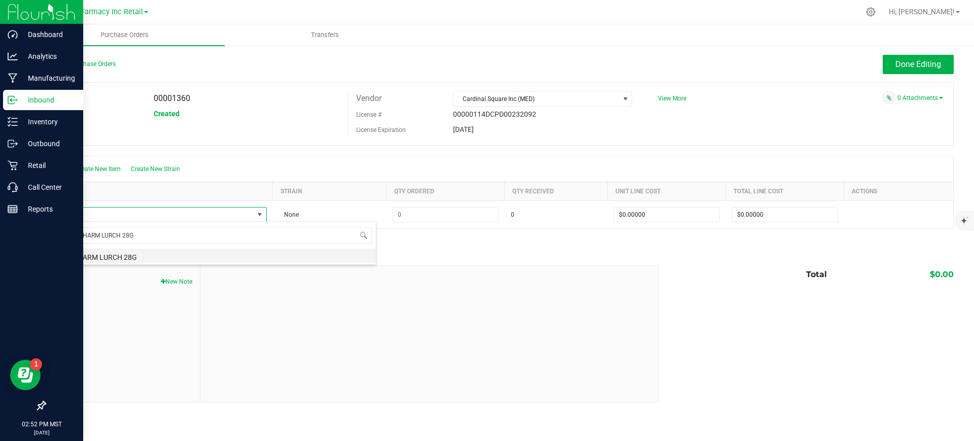
click at [169, 253] on li "THE PHARM LURCH 28G" at bounding box center [214, 255] width 324 height 14
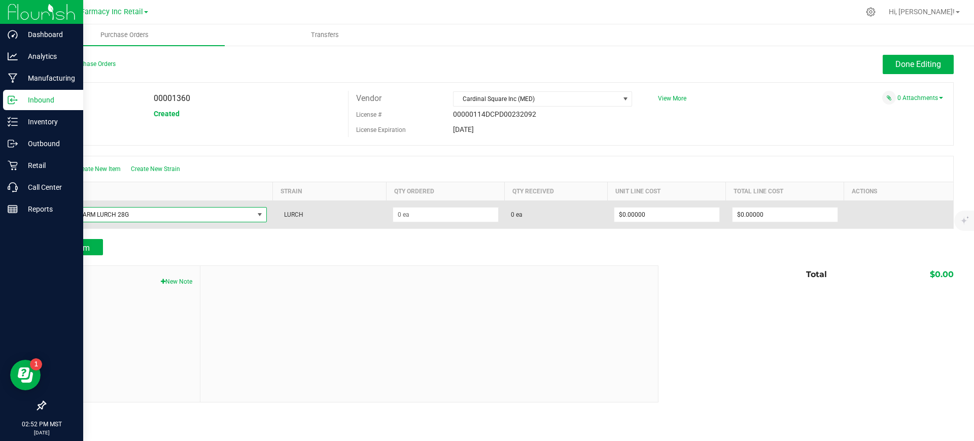
click at [462, 205] on td at bounding box center [445, 214] width 118 height 28
click at [456, 213] on input at bounding box center [445, 214] width 105 height 14
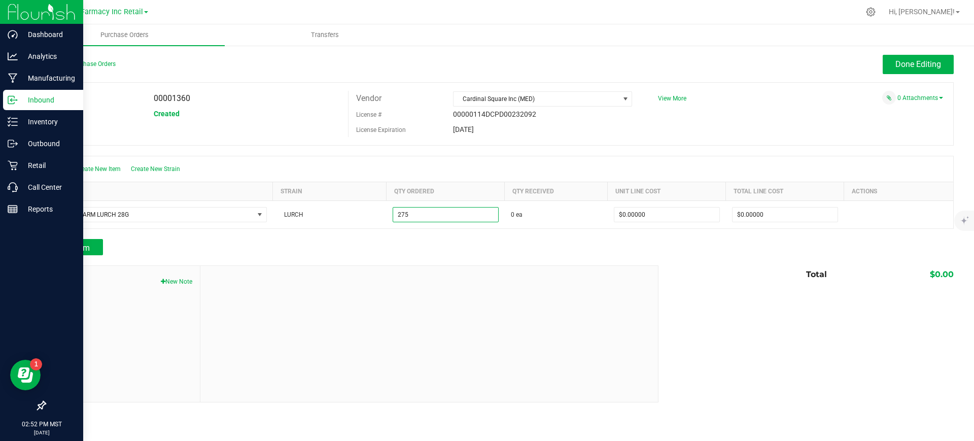
type input "275 ea"
click at [531, 301] on div at bounding box center [428, 334] width 457 height 136
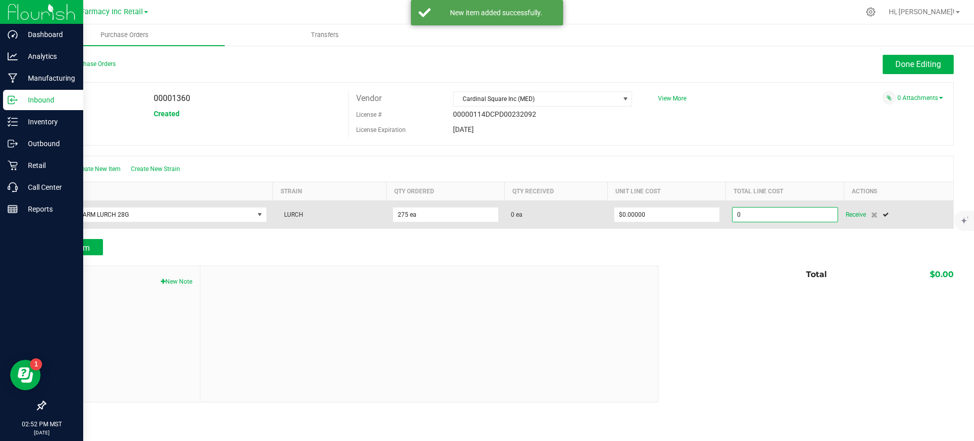
click at [775, 207] on input "0" at bounding box center [784, 214] width 105 height 14
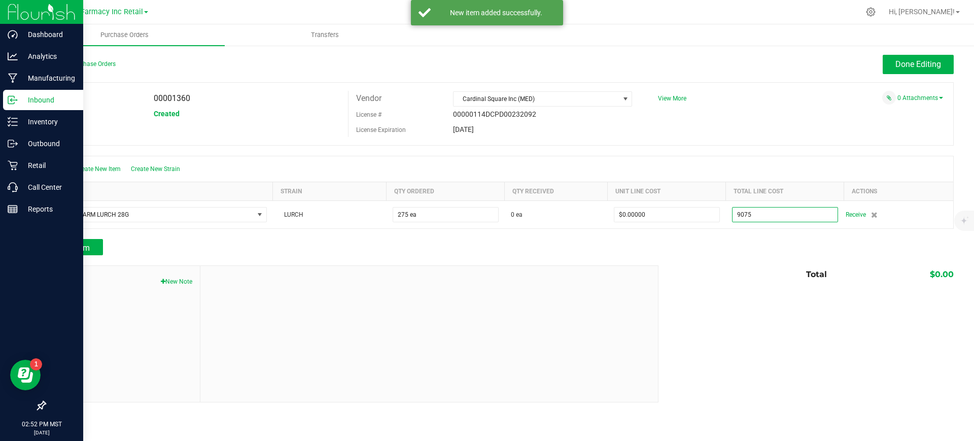
type input "$9,075.00000"
click at [775, 355] on div "Notes New Note Total $0.00" at bounding box center [499, 333] width 909 height 137
type input "275"
type input "$33.00000"
click at [624, 270] on div at bounding box center [428, 334] width 457 height 136
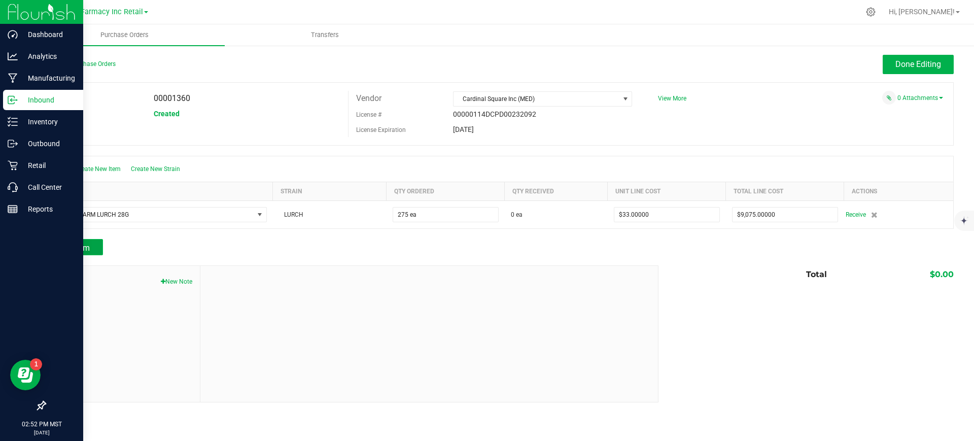
click at [88, 245] on span "Add Item" at bounding box center [74, 248] width 32 height 10
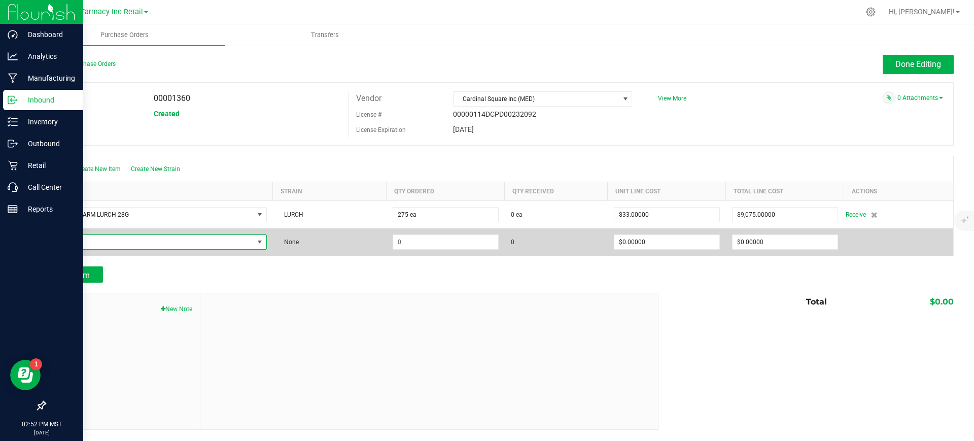
click at [88, 242] on span "NO DATA FOUND" at bounding box center [152, 242] width 201 height 14
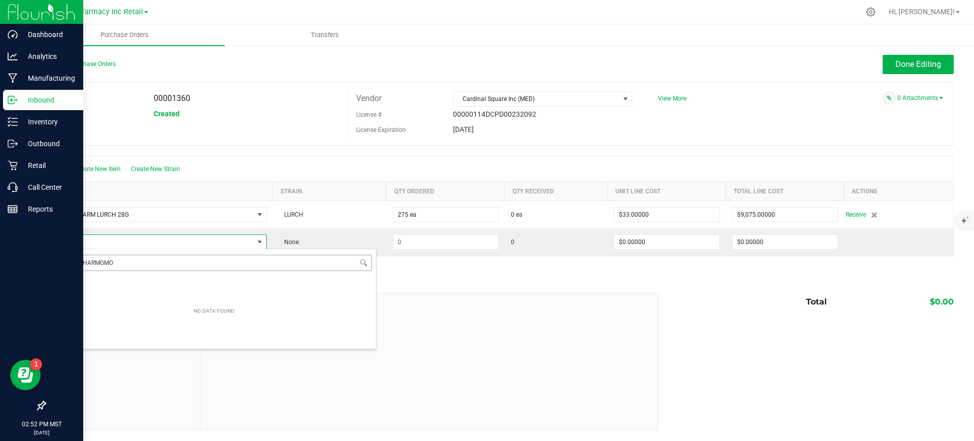
click at [102, 265] on input "THE PHARMGMO" at bounding box center [213, 263] width 315 height 16
type input "THE PHARM GMO"
click at [132, 285] on li "THE PHARM GMO 28G" at bounding box center [214, 283] width 324 height 14
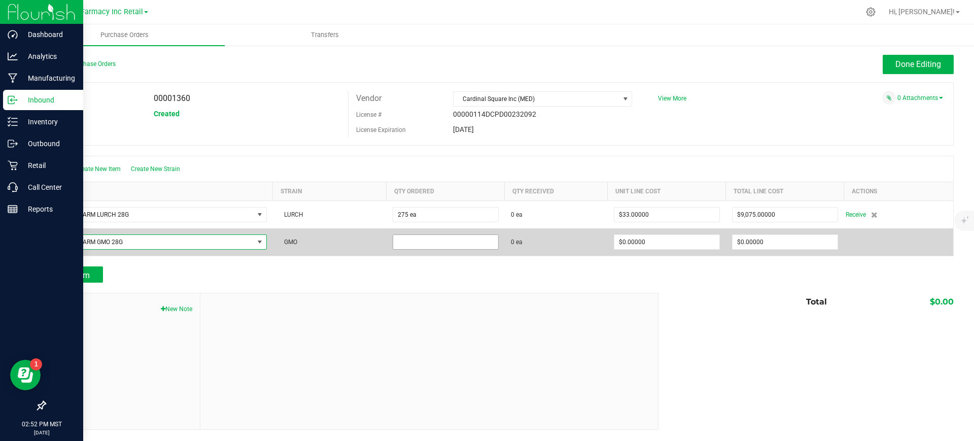
click at [452, 244] on input at bounding box center [445, 242] width 105 height 14
click at [455, 243] on input at bounding box center [445, 242] width 105 height 14
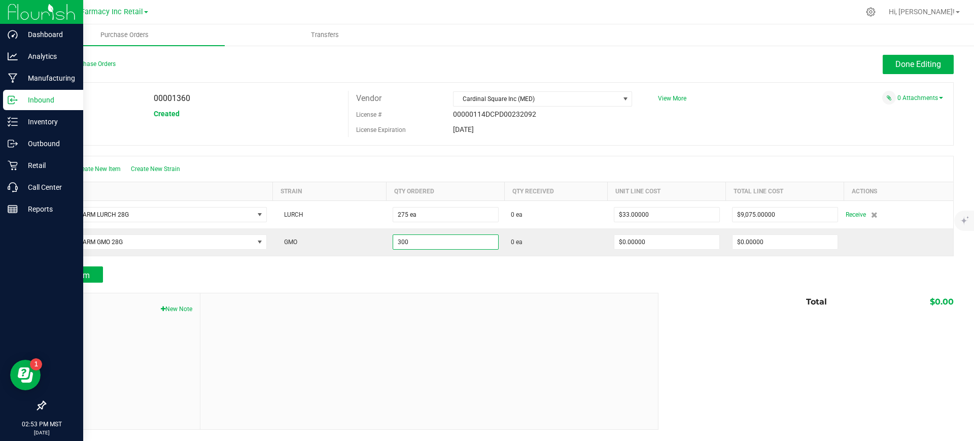
type input "300 ea"
click at [673, 320] on div "Notes New Note Total $0.00" at bounding box center [499, 361] width 909 height 137
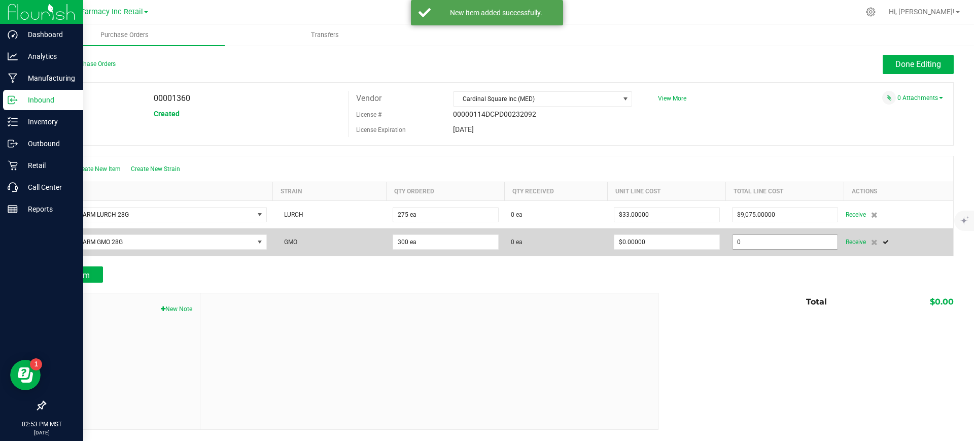
click at [761, 240] on input "0" at bounding box center [784, 242] width 105 height 14
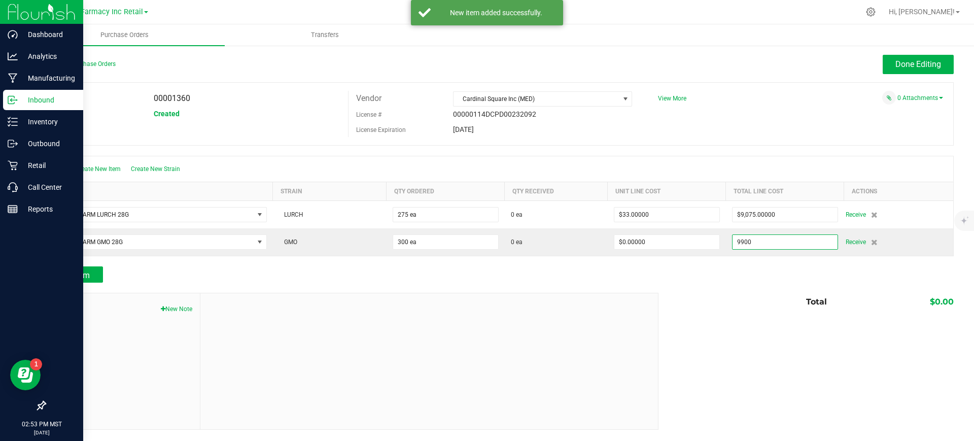
type input "$9,900.00000"
click at [756, 372] on div "Notes New Note Total $0.00" at bounding box center [499, 361] width 909 height 137
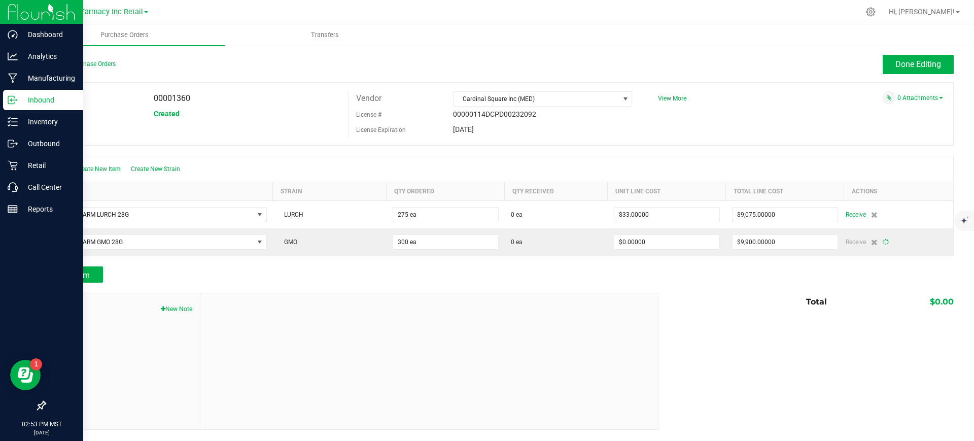
type input "300"
type input "$33.00000"
click at [925, 65] on span "Done Editing" at bounding box center [918, 64] width 46 height 10
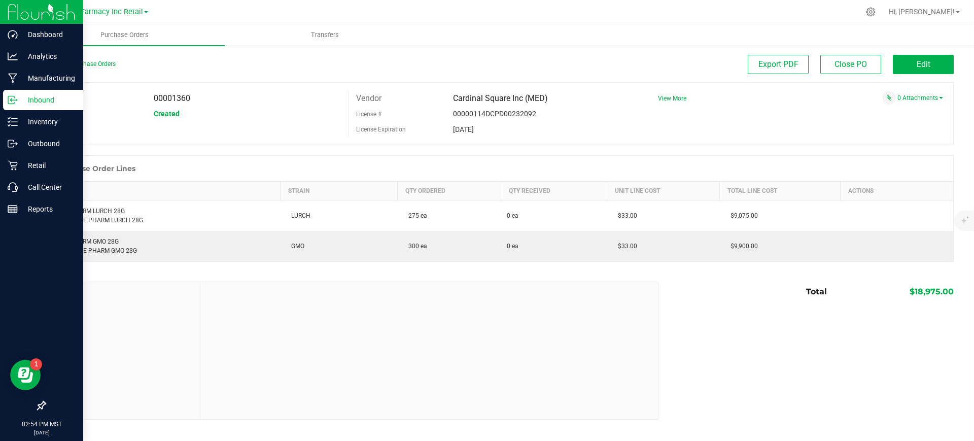
click at [502, 102] on span "Cardinal Square Inc (MED)" at bounding box center [500, 98] width 95 height 10
copy div "Cardinal Square Inc (MED)"
click at [679, 98] on span "View More" at bounding box center [672, 98] width 28 height 7
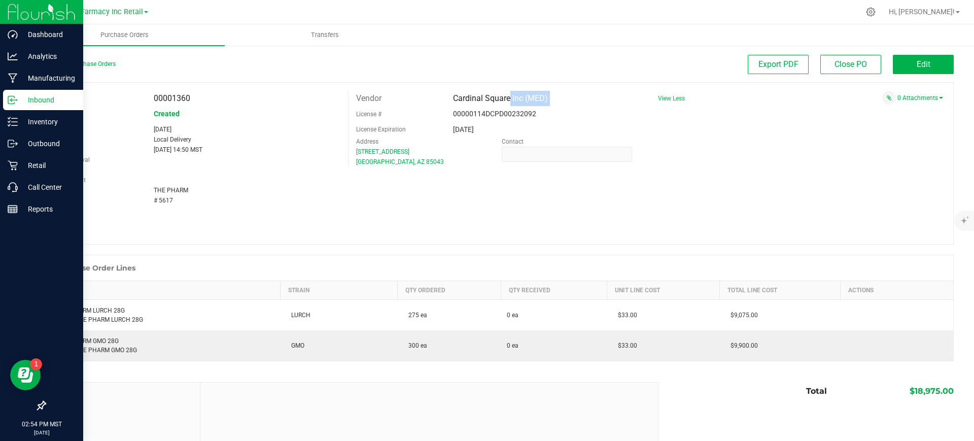
drag, startPoint x: 177, startPoint y: 204, endPoint x: 154, endPoint y: 189, distance: 28.3
click at [154, 189] on div "Created Sep 23, 2025 Method Local Delivery Expected Sep 23, 2025 14:50 MST Actu…" at bounding box center [192, 180] width 295 height 112
click at [182, 199] on div "# 5617" at bounding box center [247, 200] width 202 height 10
click at [157, 203] on div "# 5617" at bounding box center [247, 200] width 202 height 10
copy span "5617"
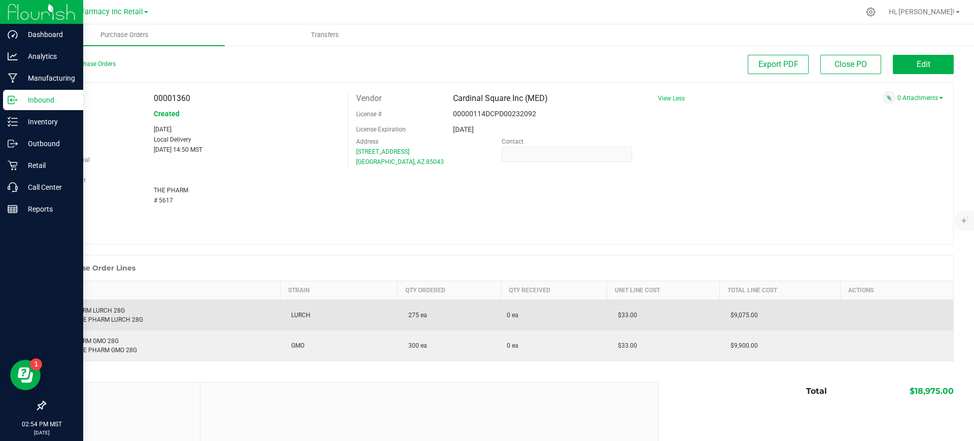
click at [100, 306] on div "THE PHARM LURCH 28G Retail: THE PHARM LURCH 28G" at bounding box center [163, 315] width 223 height 18
copy div "THE PHARM LURCH 28G"
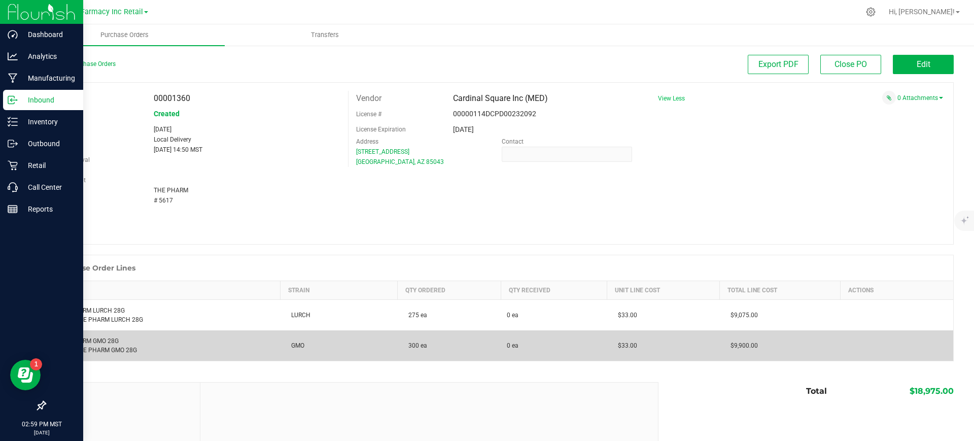
click at [108, 337] on div "THE PHARM GMO 28G Retail: THE PHARM GMO 28G" at bounding box center [163, 345] width 223 height 18
copy div "THE PHARM GMO 28G"
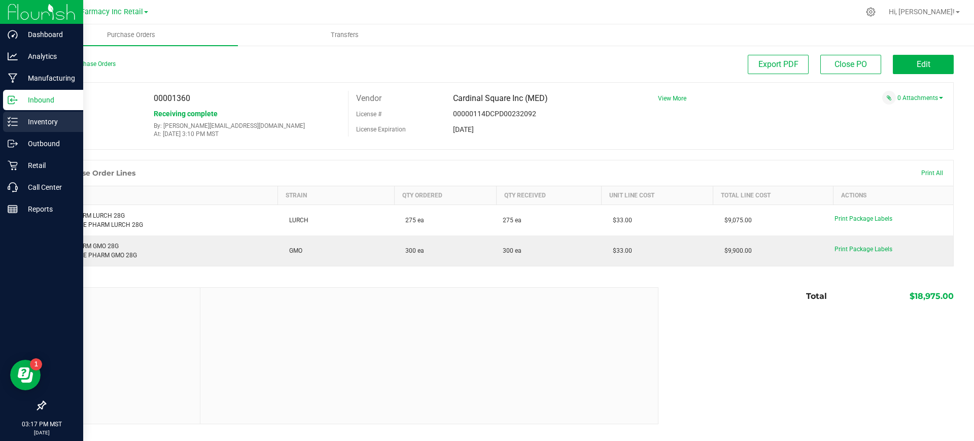
click at [44, 122] on p "Inventory" at bounding box center [48, 122] width 61 height 12
